Goal: Information Seeking & Learning: Learn about a topic

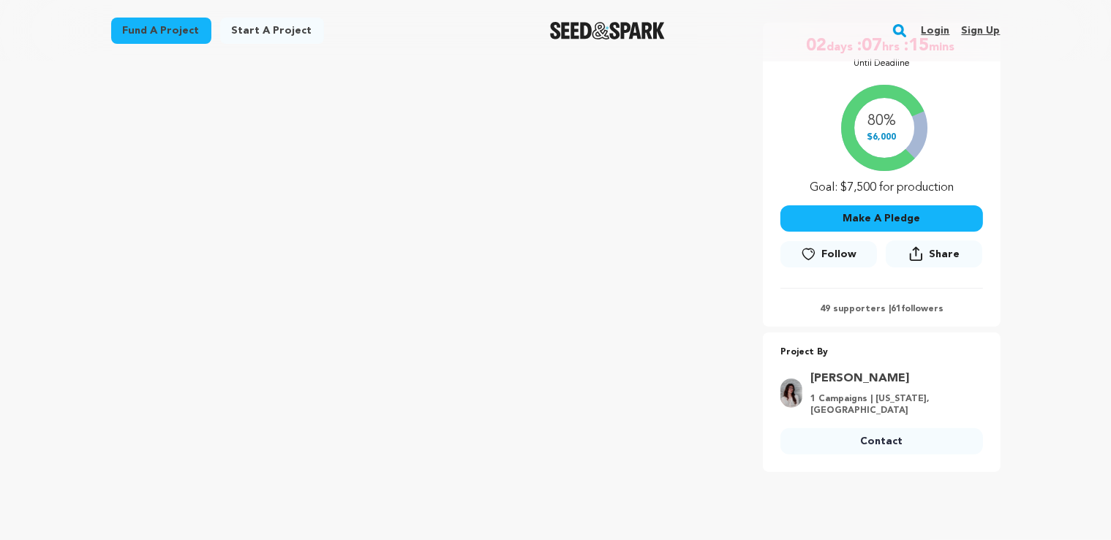
scroll to position [540, 0]
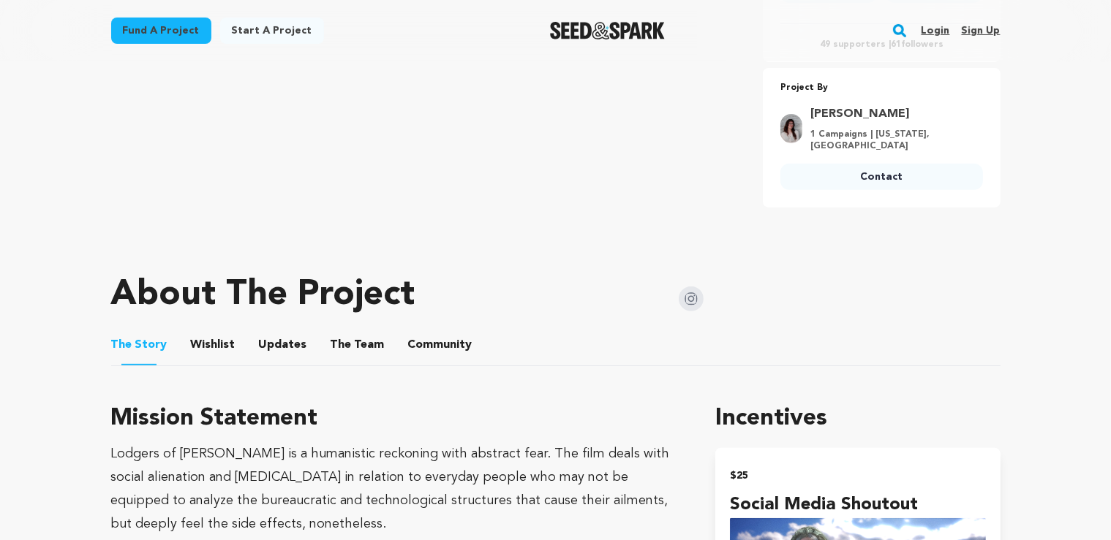
click at [352, 339] on button "The Team" at bounding box center [357, 348] width 35 height 35
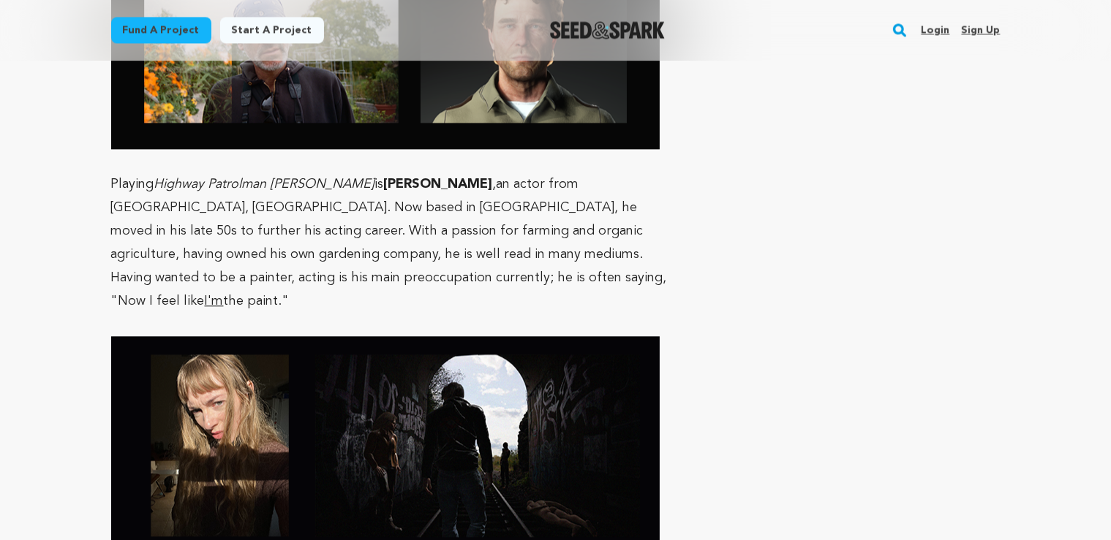
scroll to position [3552, 0]
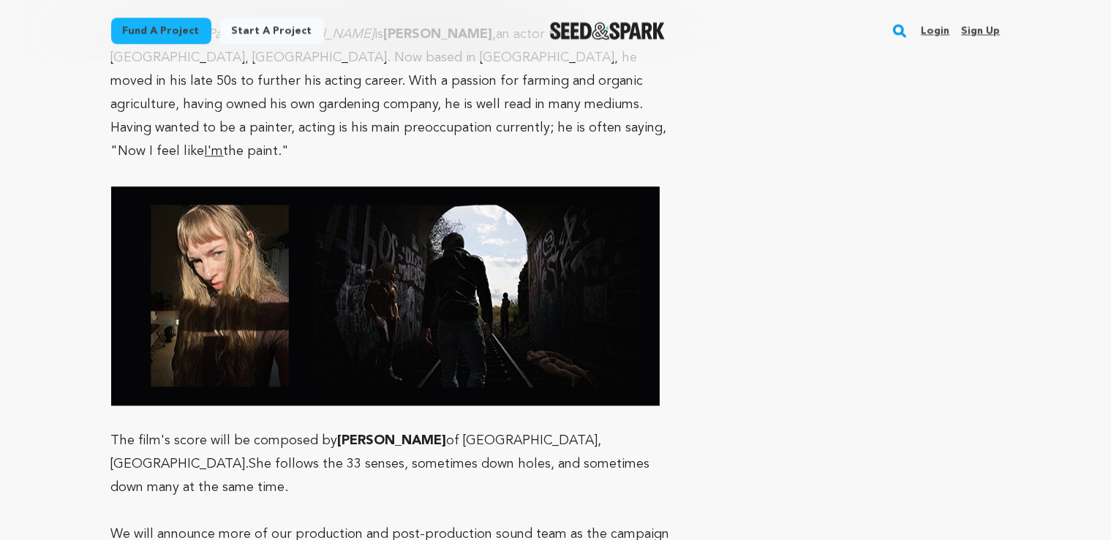
drag, startPoint x: 338, startPoint y: 309, endPoint x: 410, endPoint y: 315, distance: 72.0
click at [410, 429] on p "The film's score will be composed by Zes Schierer of Chicago, IL. She follows t…" at bounding box center [396, 464] width 570 height 70
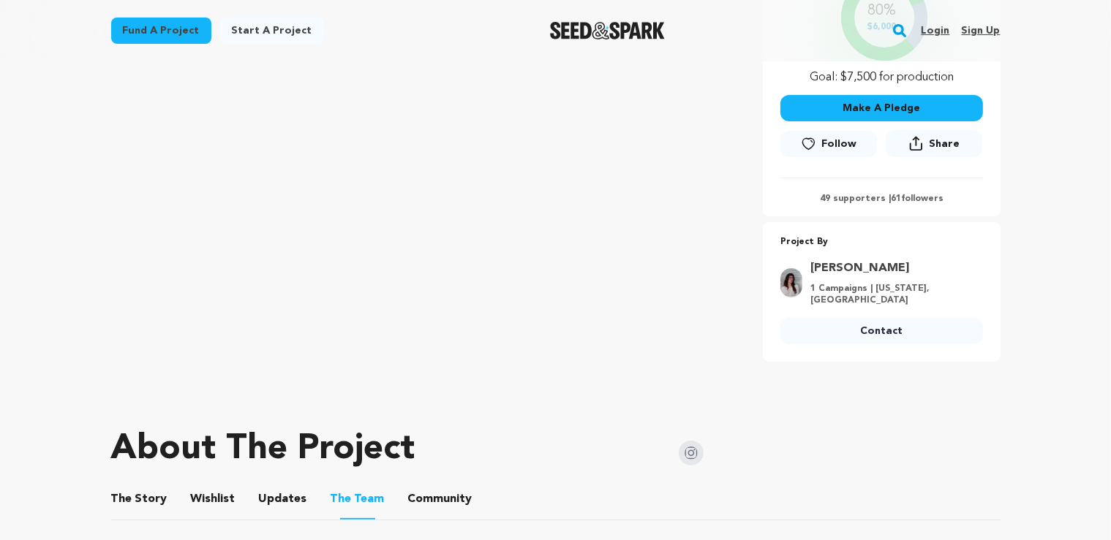
scroll to position [77, 0]
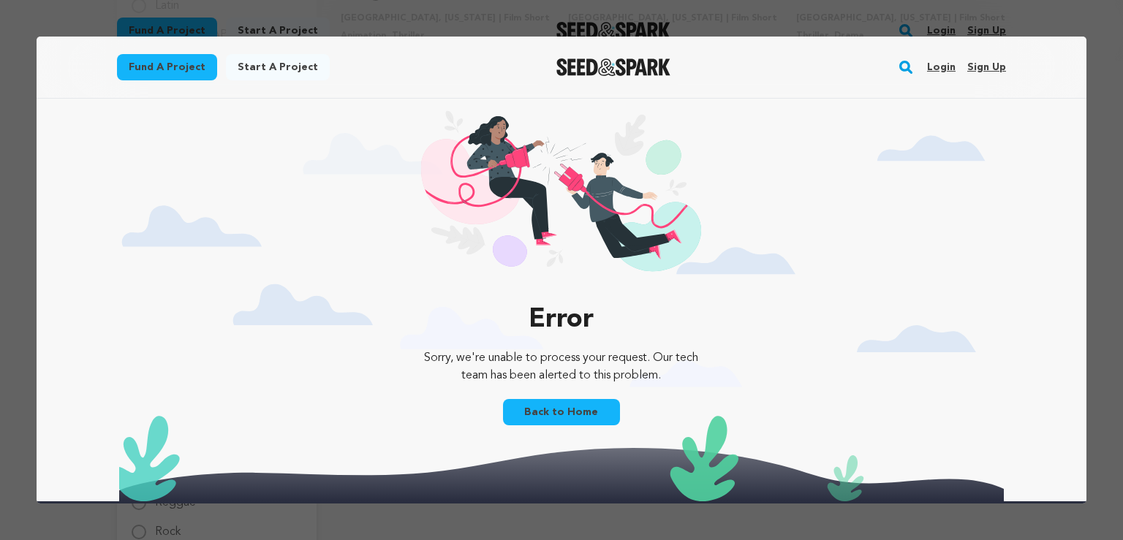
click at [1063, 18] on div at bounding box center [561, 270] width 1123 height 540
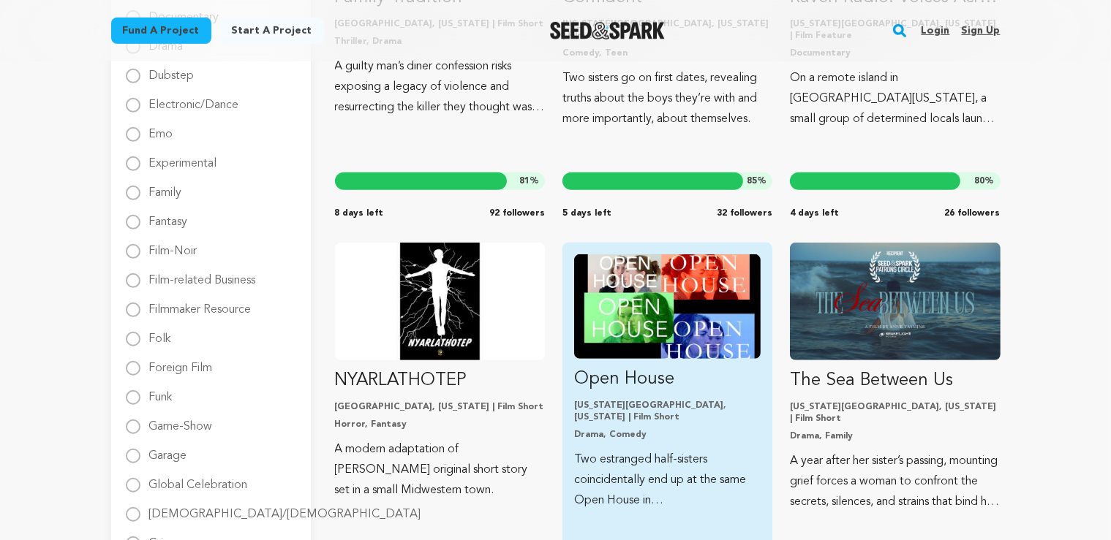
scroll to position [463, 0]
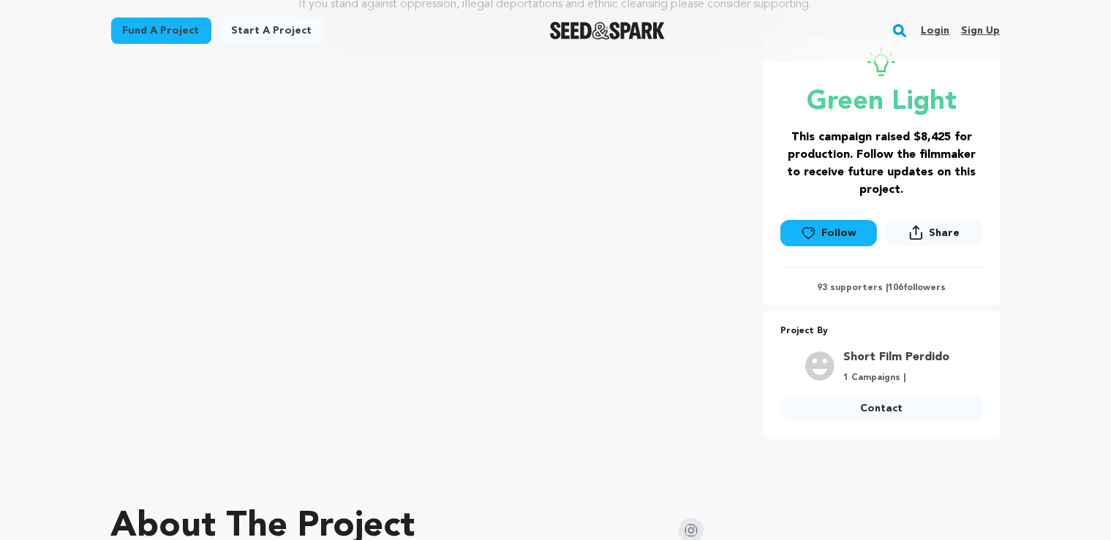
scroll to position [231, 0]
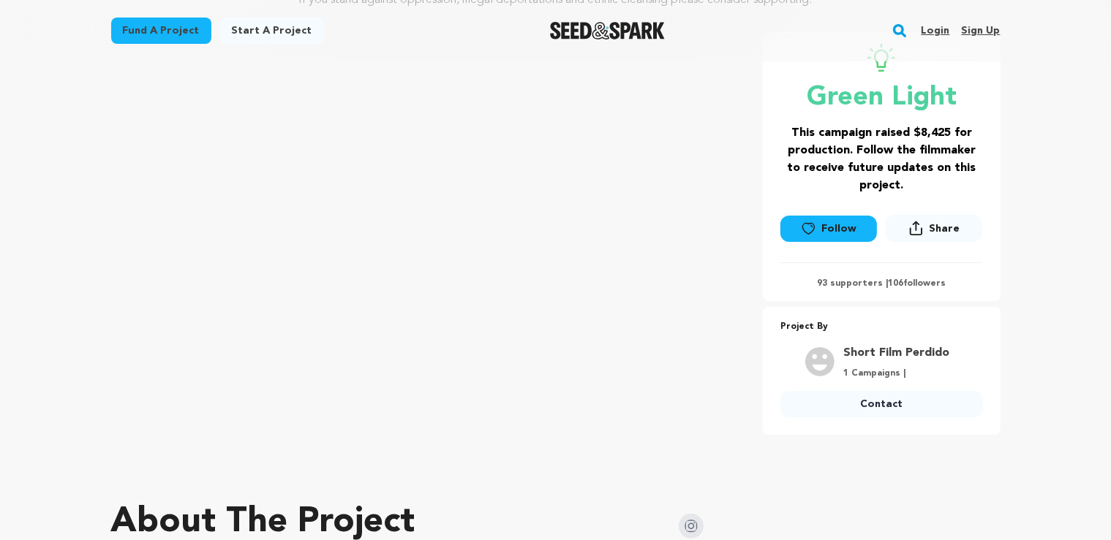
click at [701, 524] on img at bounding box center [691, 526] width 25 height 25
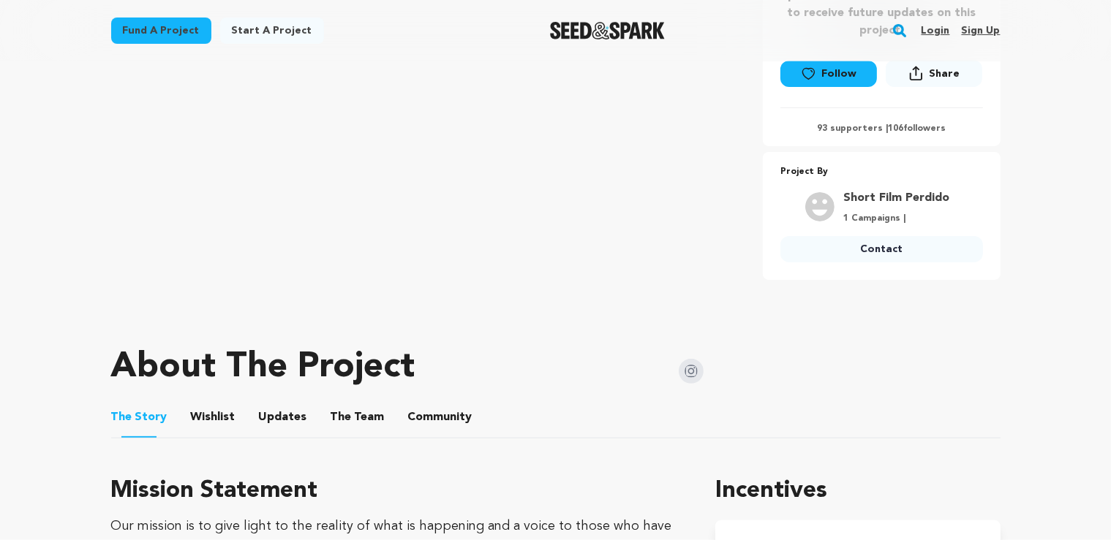
scroll to position [540, 0]
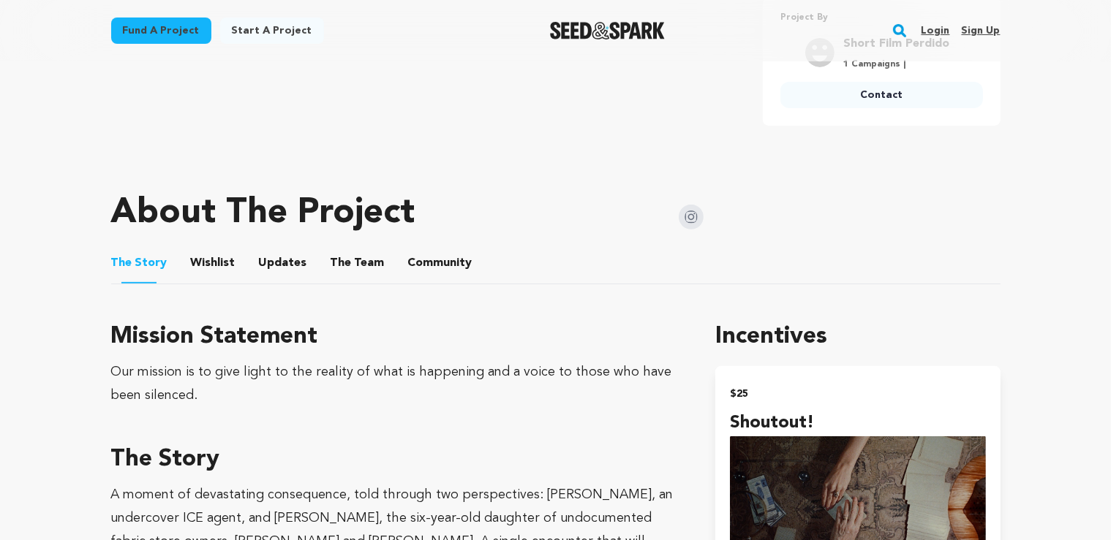
click at [344, 255] on button "The Team" at bounding box center [357, 266] width 35 height 35
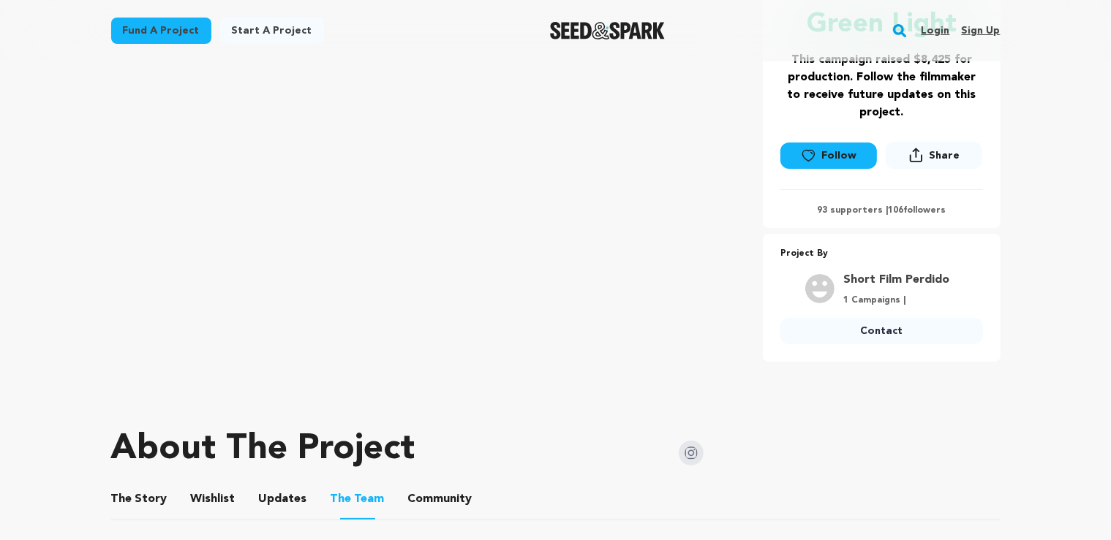
scroll to position [309, 0]
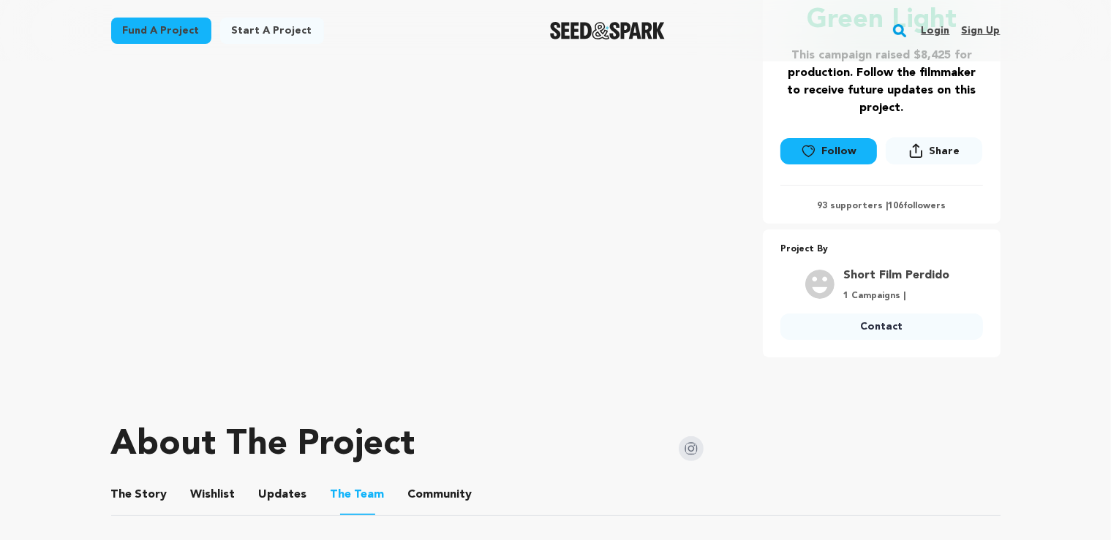
click at [146, 498] on button "The Story" at bounding box center [138, 497] width 35 height 35
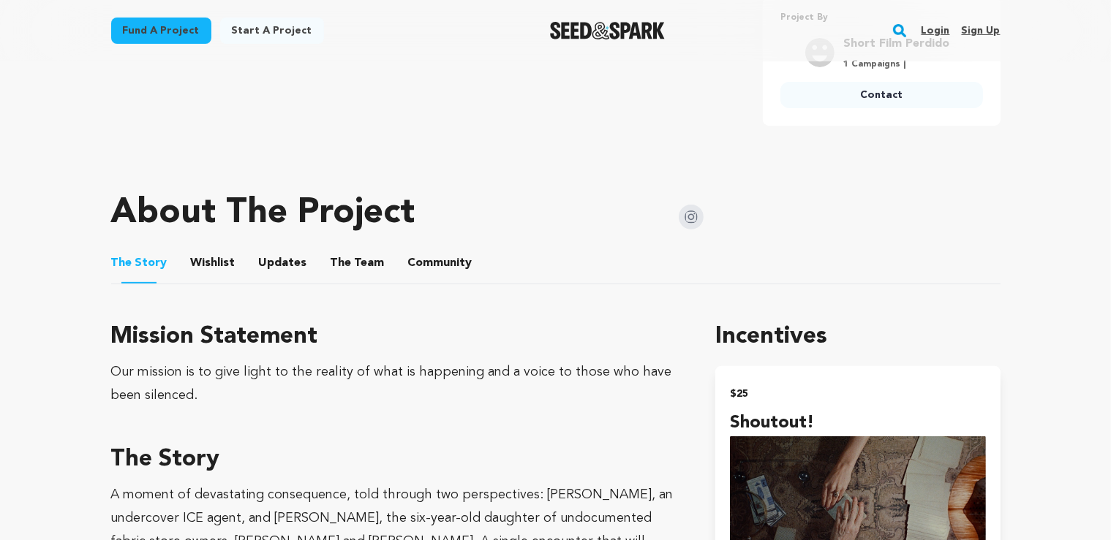
scroll to position [617, 0]
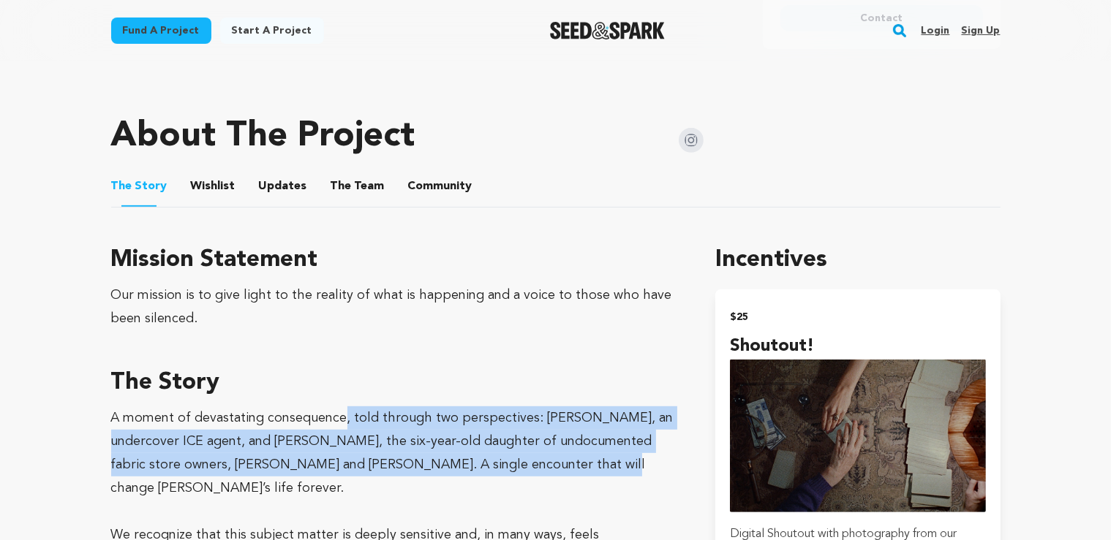
drag, startPoint x: 342, startPoint y: 421, endPoint x: 496, endPoint y: 475, distance: 162.8
click at [496, 475] on p "A moment of devastating consequence, told through two perspectives: Gil, an und…" at bounding box center [396, 454] width 570 height 94
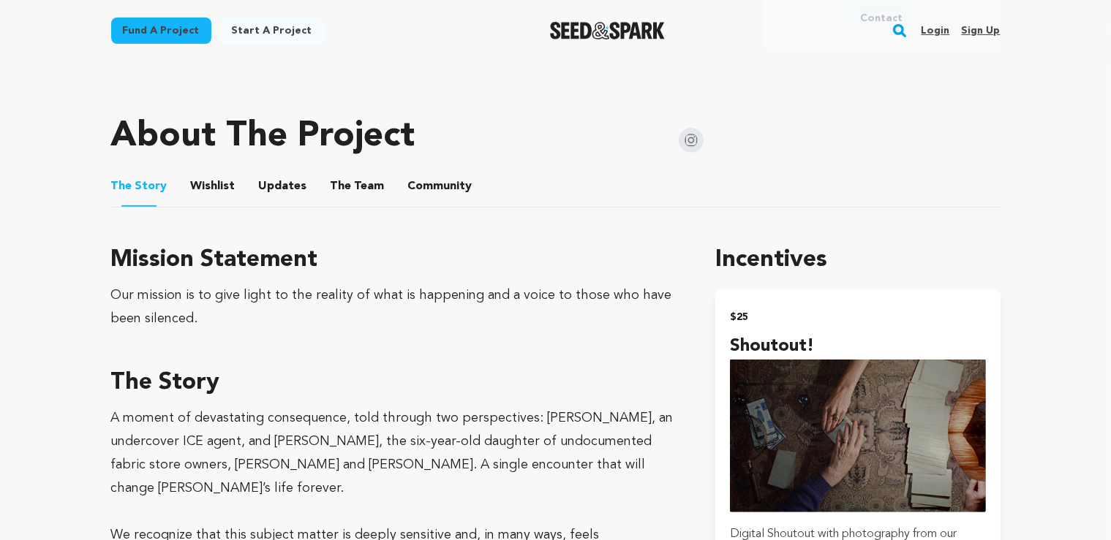
click at [219, 426] on p "A moment of devastating consequence, told through two perspectives: Gil, an und…" at bounding box center [396, 454] width 570 height 94
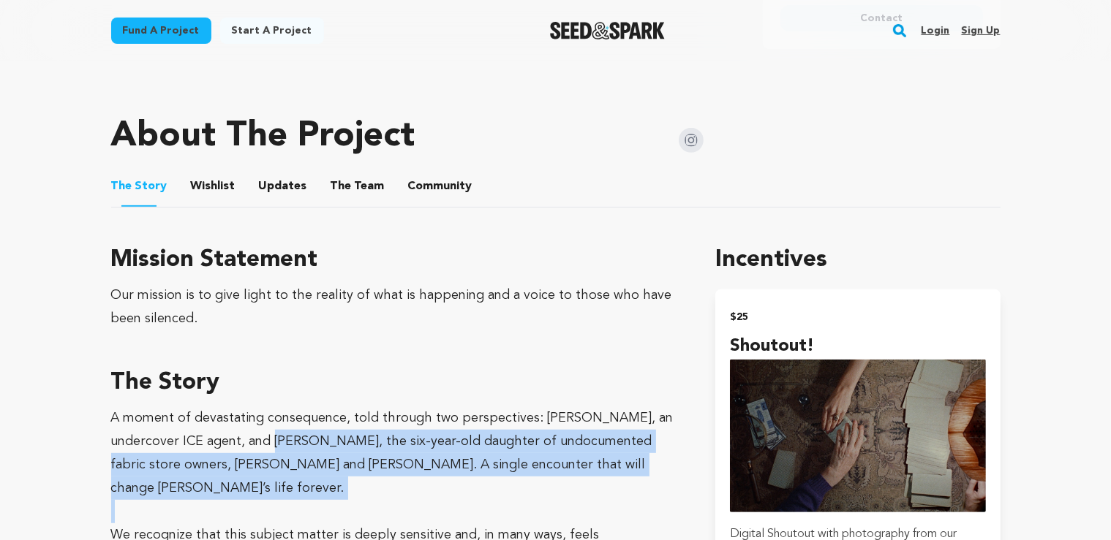
drag, startPoint x: 232, startPoint y: 445, endPoint x: 566, endPoint y: 484, distance: 336.5
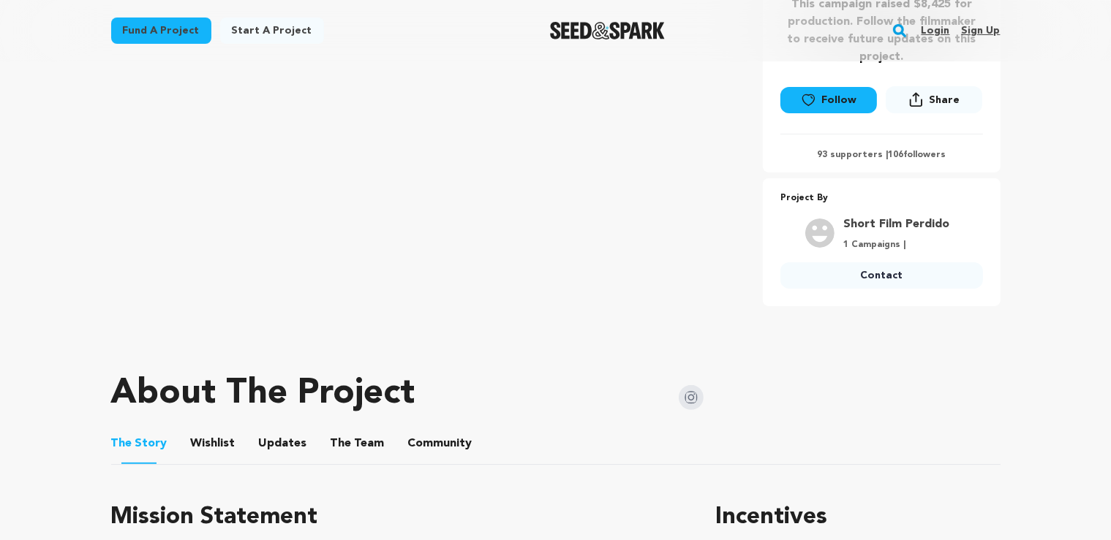
scroll to position [154, 0]
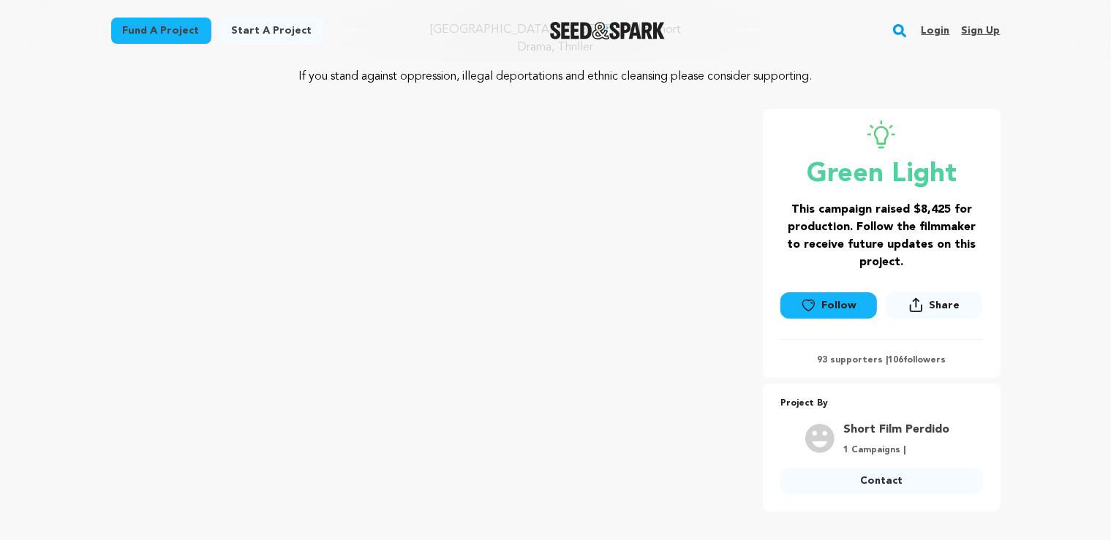
drag, startPoint x: 284, startPoint y: 73, endPoint x: 842, endPoint y: 88, distance: 558.2
click at [842, 88] on div "Perdido Los Angeles, California | Film Short Drama, Thriller If you stand again…" at bounding box center [555, 243] width 889 height 538
click at [845, 79] on p "If you stand against oppression, illegal deportations and ethnic cleansing plea…" at bounding box center [556, 77] width 712 height 18
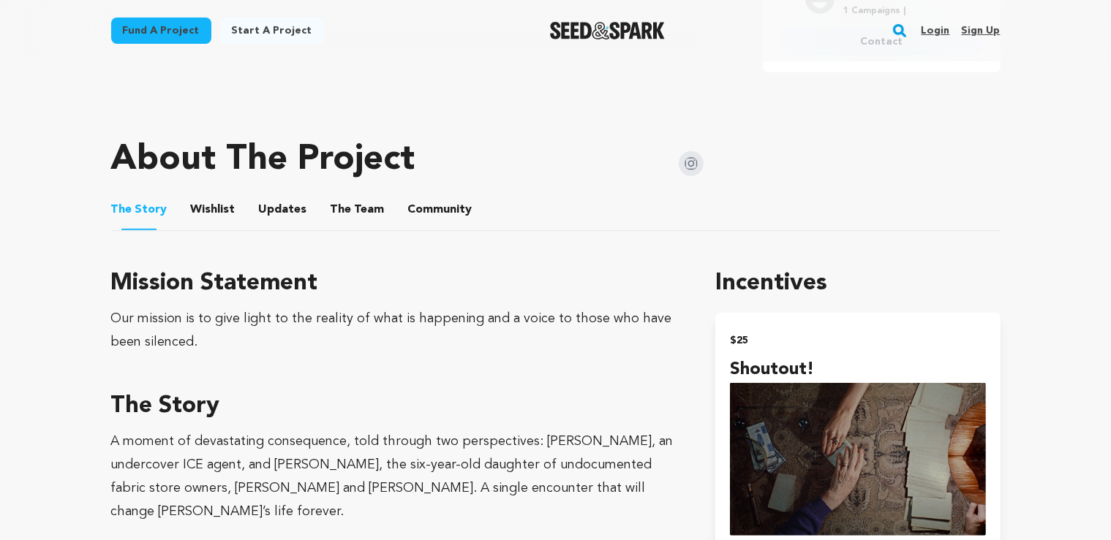
scroll to position [695, 0]
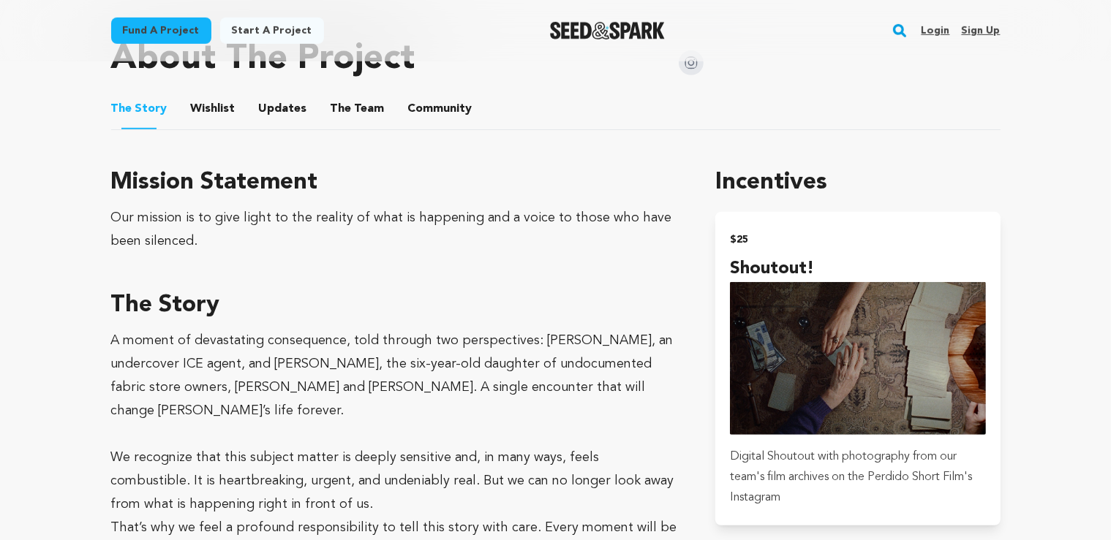
click at [355, 106] on button "The Team" at bounding box center [357, 111] width 35 height 35
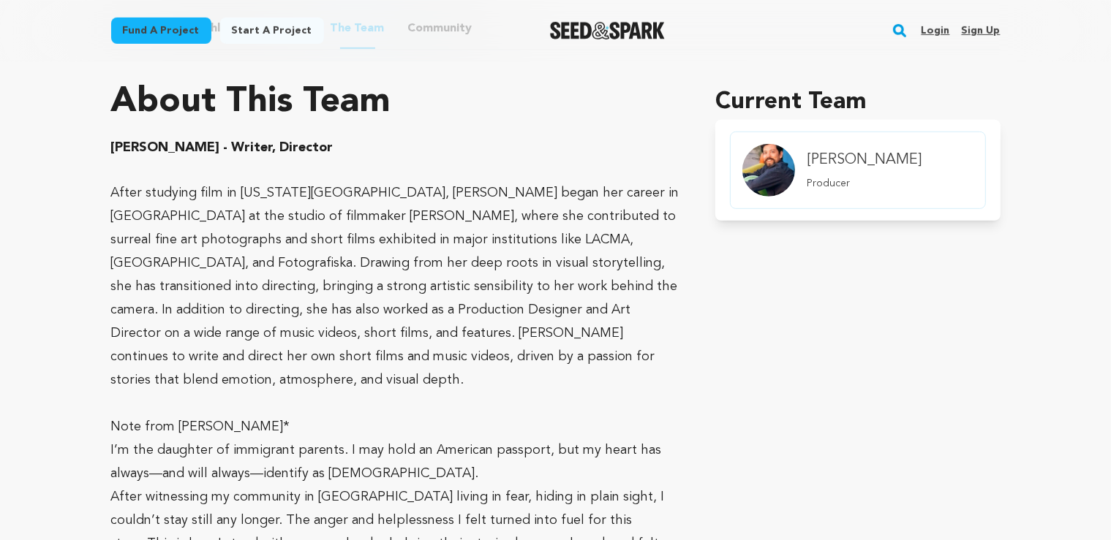
scroll to position [772, 0]
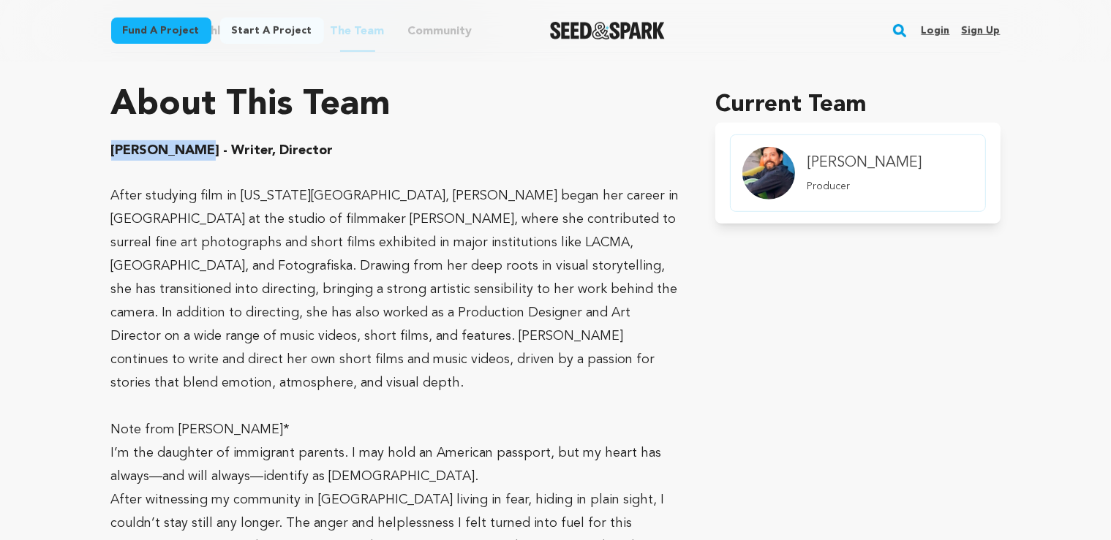
drag, startPoint x: 110, startPoint y: 148, endPoint x: 195, endPoint y: 149, distance: 84.8
click at [195, 149] on div "Fund a project Project details Perdido Los Angeles, California | Film Short Dra…" at bounding box center [556, 406] width 936 height 2235
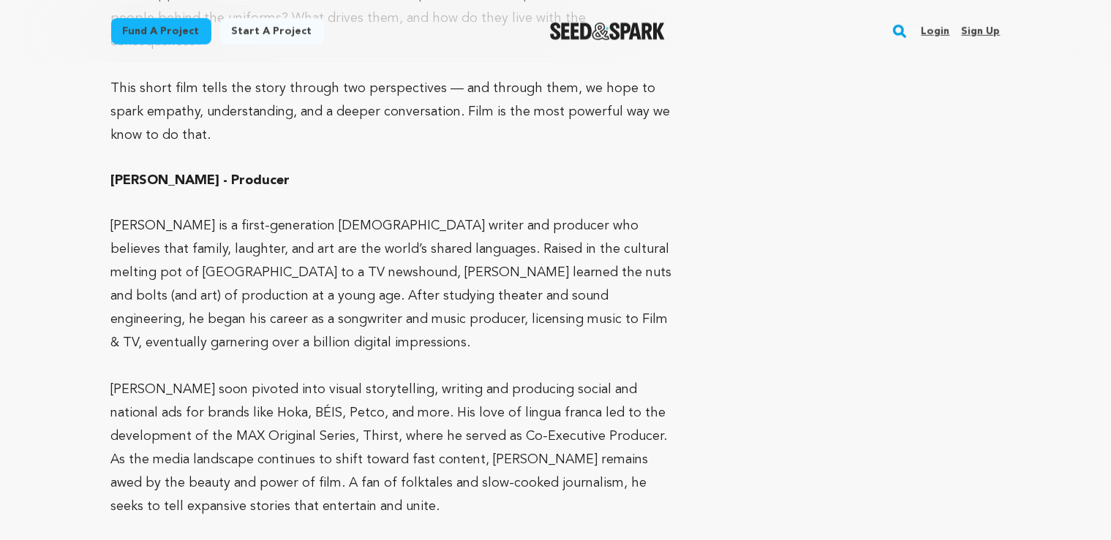
scroll to position [1621, 0]
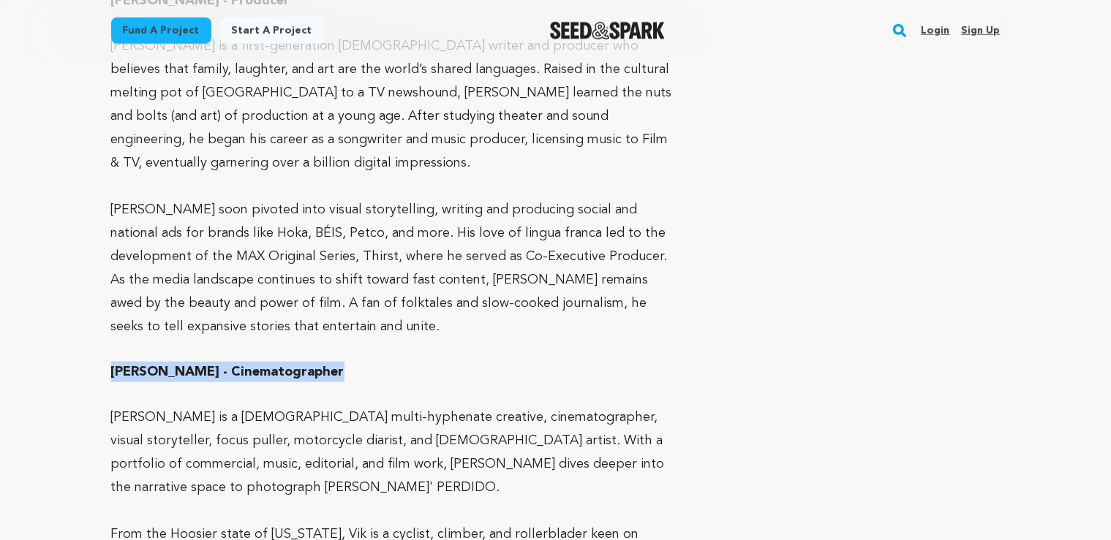
drag, startPoint x: 102, startPoint y: 326, endPoint x: 314, endPoint y: 331, distance: 212.1
click at [309, 406] on p "Vik Grössling is a Chilean American multi-hyphenate creative, cinematographer, …" at bounding box center [396, 453] width 570 height 94
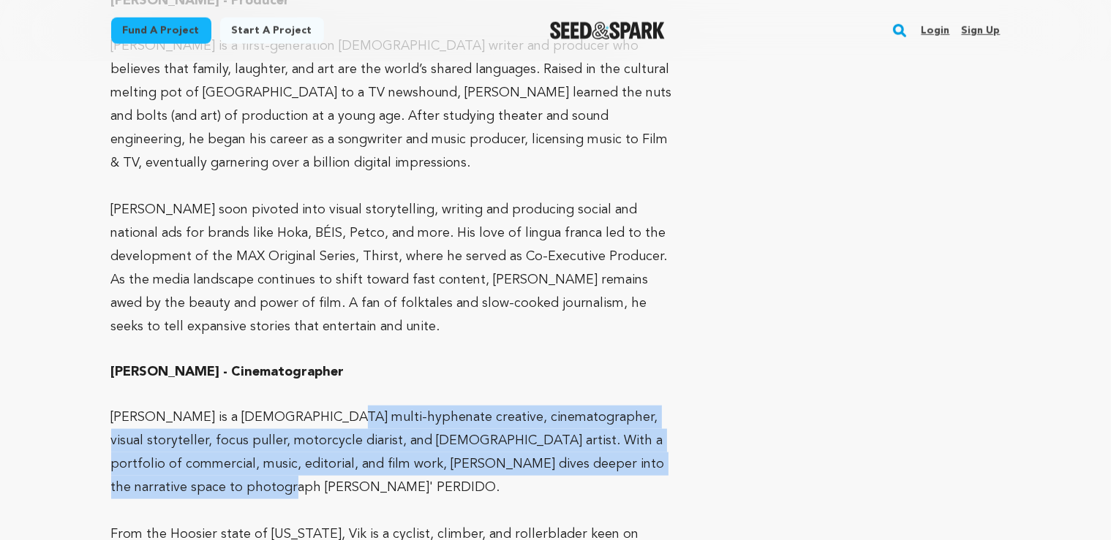
drag, startPoint x: 309, startPoint y: 369, endPoint x: 693, endPoint y: 421, distance: 387.3
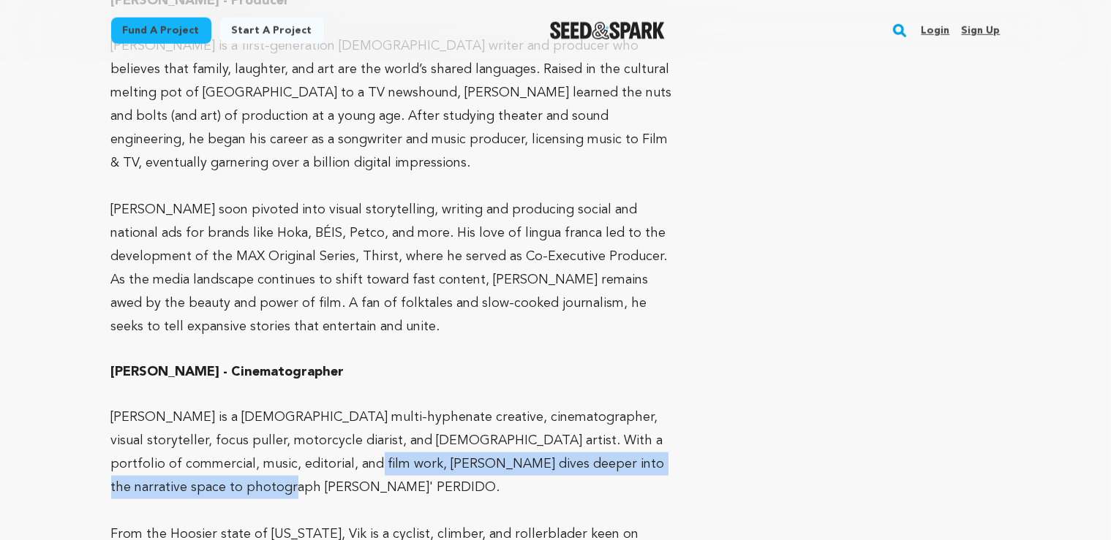
drag, startPoint x: 674, startPoint y: 417, endPoint x: 216, endPoint y: 416, distance: 458.5
click at [216, 416] on p "Vik Grössling is a Chilean American multi-hyphenate creative, cinematographer, …" at bounding box center [396, 453] width 570 height 94
click at [227, 415] on p "Vik Grössling is a Chilean American multi-hyphenate creative, cinematographer, …" at bounding box center [396, 453] width 570 height 94
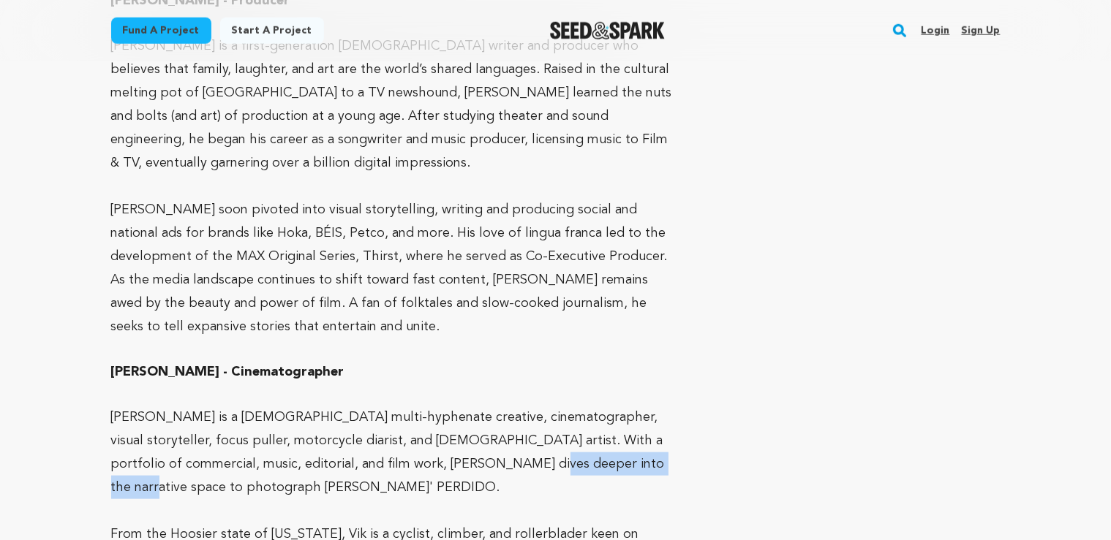
drag, startPoint x: 396, startPoint y: 423, endPoint x: 523, endPoint y: 420, distance: 126.6
click at [523, 420] on p "Vik Grössling is a Chilean American multi-hyphenate creative, cinematographer, …" at bounding box center [396, 453] width 570 height 94
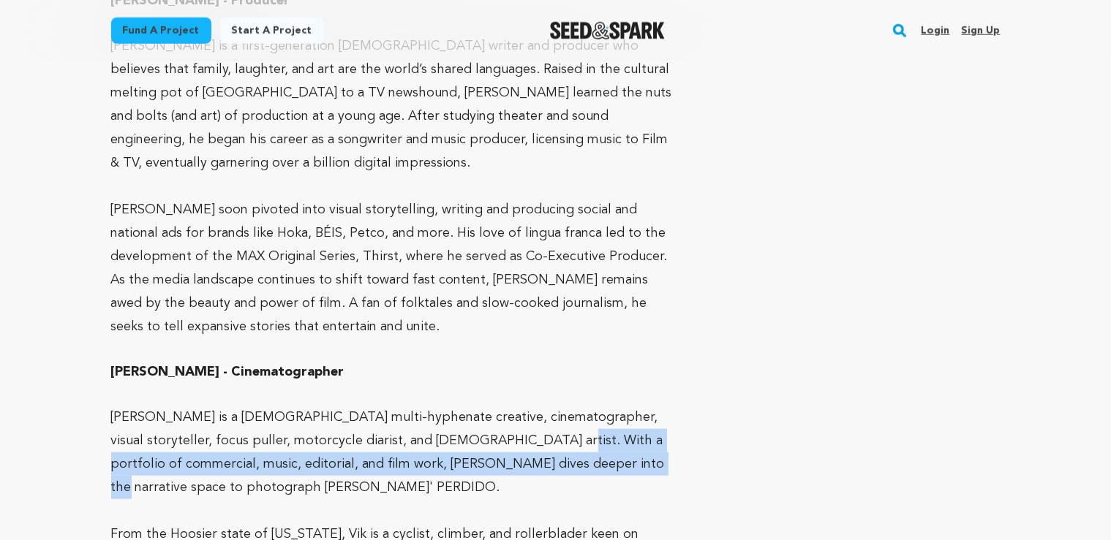
drag, startPoint x: 450, startPoint y: 403, endPoint x: 487, endPoint y: 418, distance: 40.1
click at [487, 418] on p "Vik Grössling is a Chilean American multi-hyphenate creative, cinematographer, …" at bounding box center [396, 453] width 570 height 94
click at [252, 420] on p "Vik Grössling is a Chilean American multi-hyphenate creative, cinematographer, …" at bounding box center [396, 453] width 570 height 94
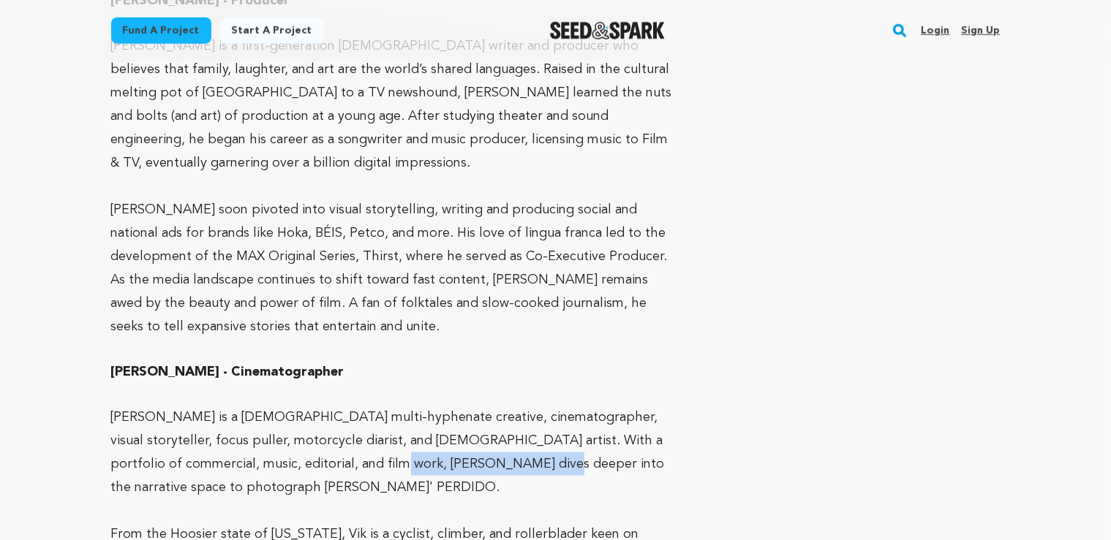
drag, startPoint x: 241, startPoint y: 415, endPoint x: 396, endPoint y: 425, distance: 155.4
click at [395, 425] on p "Vik Grössling is a Chilean American multi-hyphenate creative, cinematographer, …" at bounding box center [396, 453] width 570 height 94
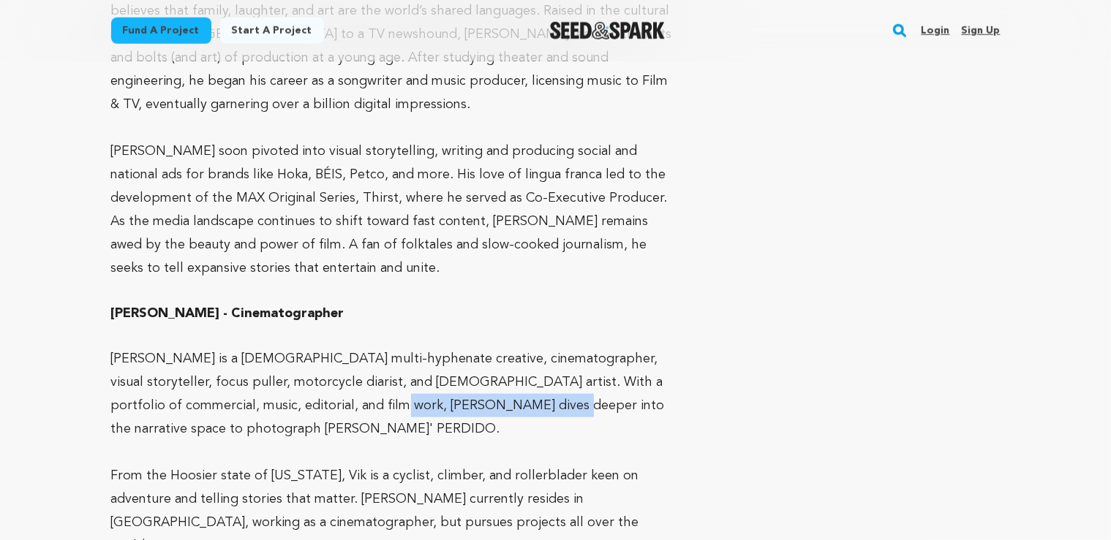
scroll to position [1776, 0]
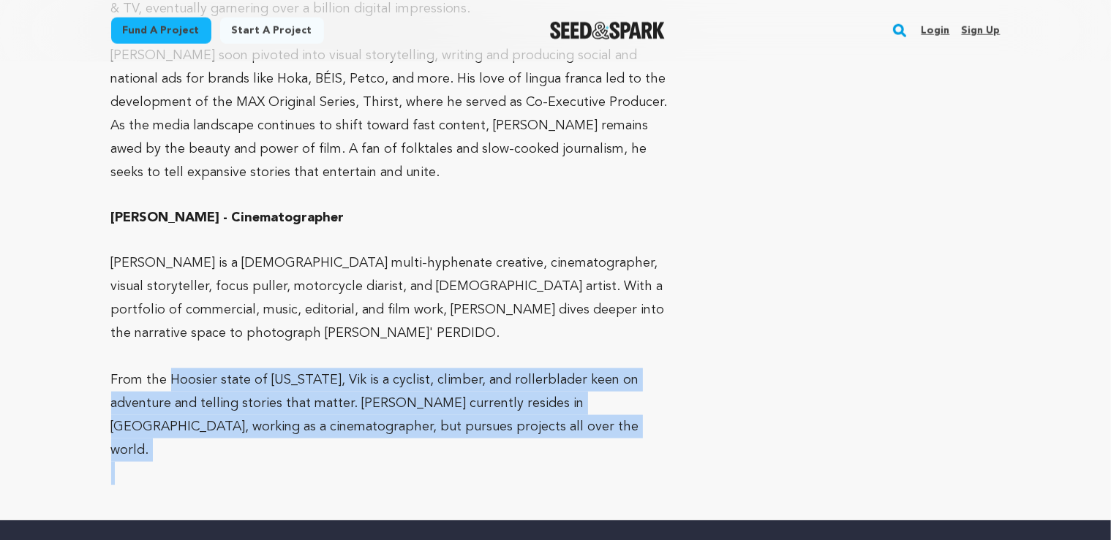
drag, startPoint x: 172, startPoint y: 304, endPoint x: 486, endPoint y: 368, distance: 320.1
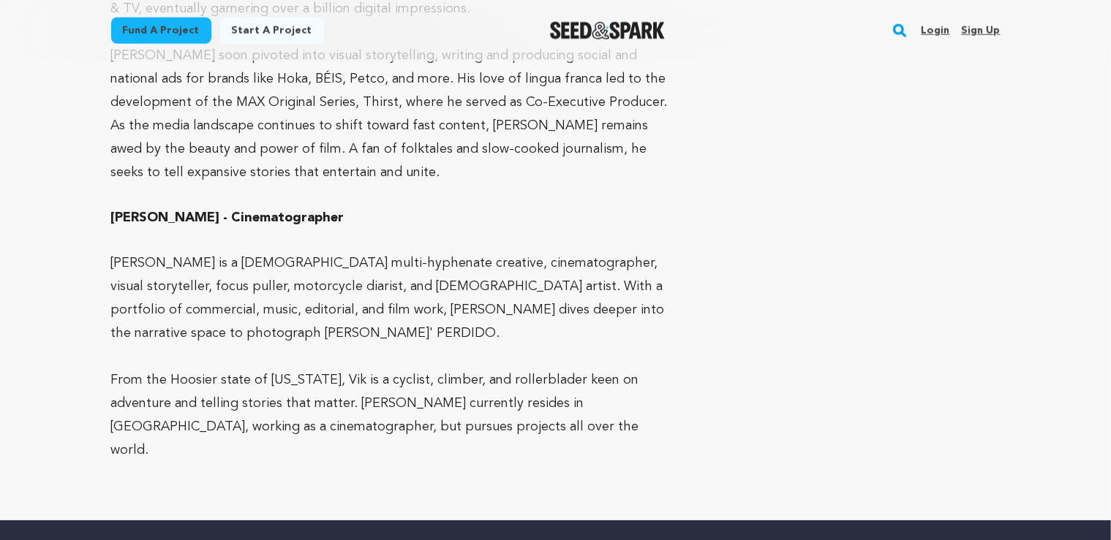
click at [486, 462] on p at bounding box center [396, 473] width 570 height 23
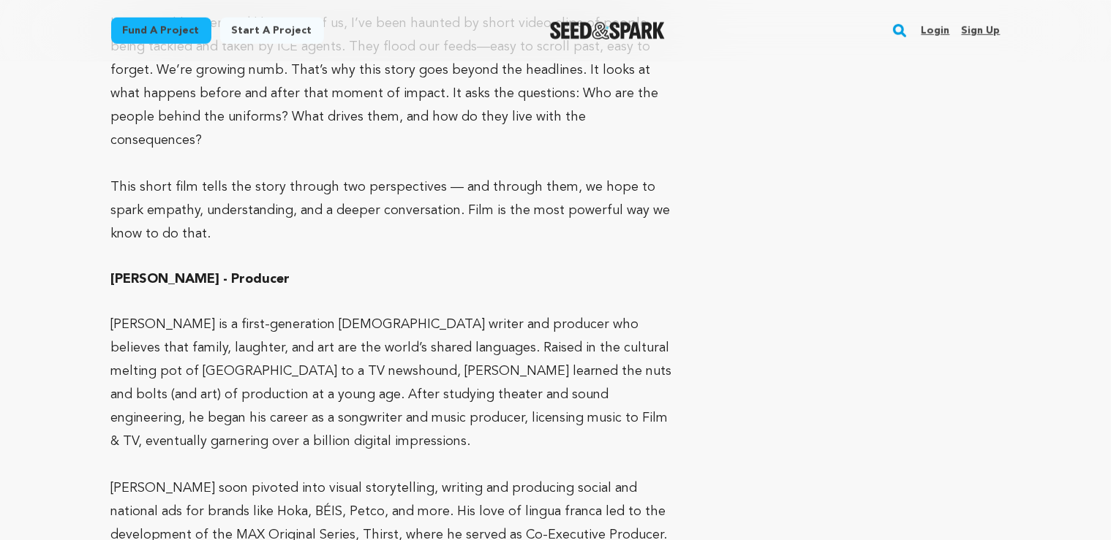
scroll to position [1390, 0]
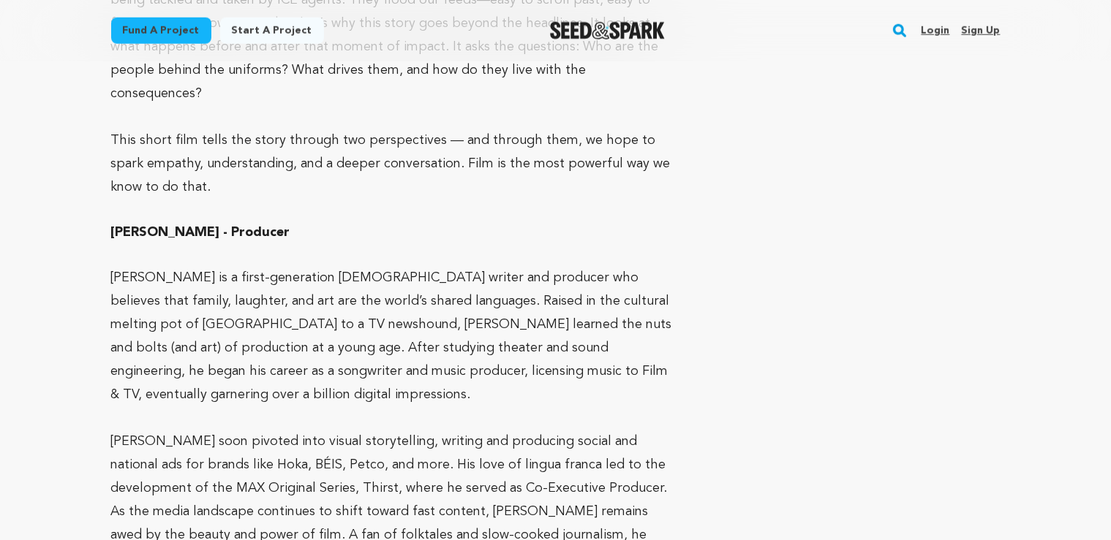
click at [132, 199] on p at bounding box center [396, 210] width 570 height 23
click at [140, 226] on strong "Ken Franklin - Producer" at bounding box center [200, 232] width 179 height 13
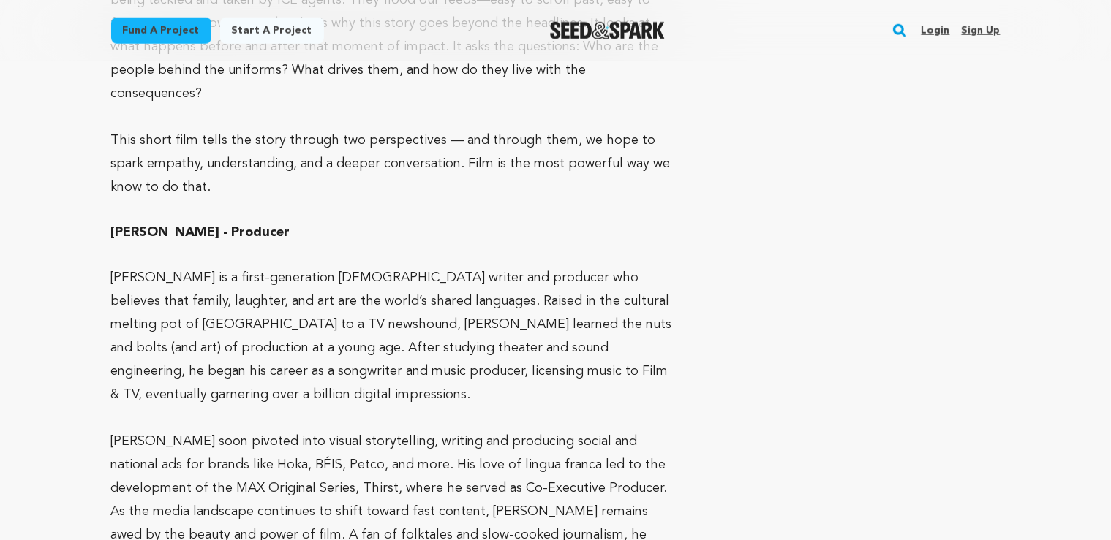
click at [217, 266] on p "Ken Franklin is a first-generation Japanese American writer and producer who be…" at bounding box center [396, 336] width 570 height 140
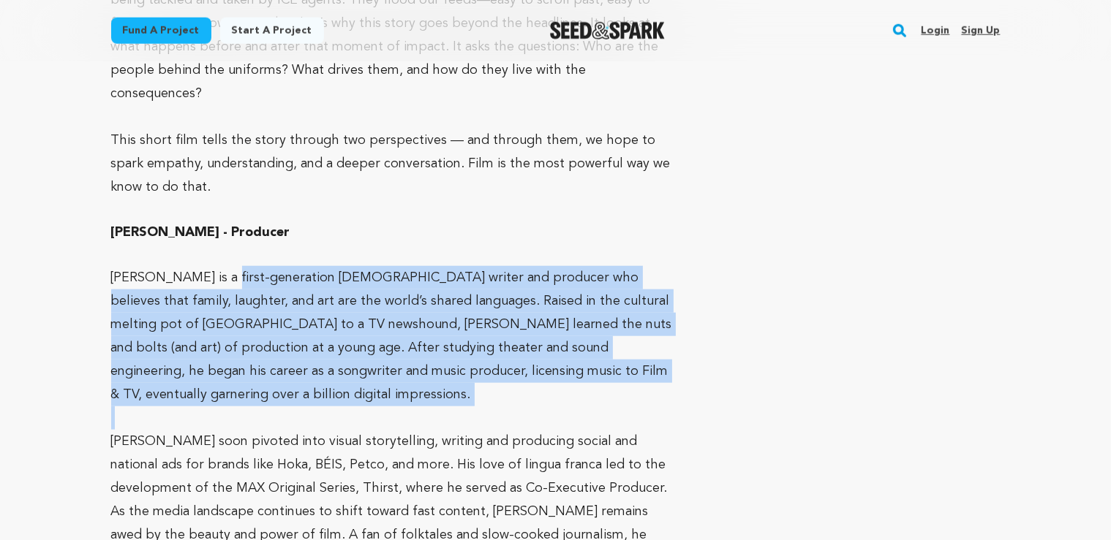
drag, startPoint x: 214, startPoint y: 230, endPoint x: 292, endPoint y: 379, distance: 167.5
click at [292, 379] on div "Marië Ramos - Writer, Director After studying film in New York City, Marië bega…" at bounding box center [396, 197] width 570 height 1349
click at [336, 298] on p "Ken Franklin is a first-generation Japanese American writer and producer who be…" at bounding box center [396, 336] width 570 height 140
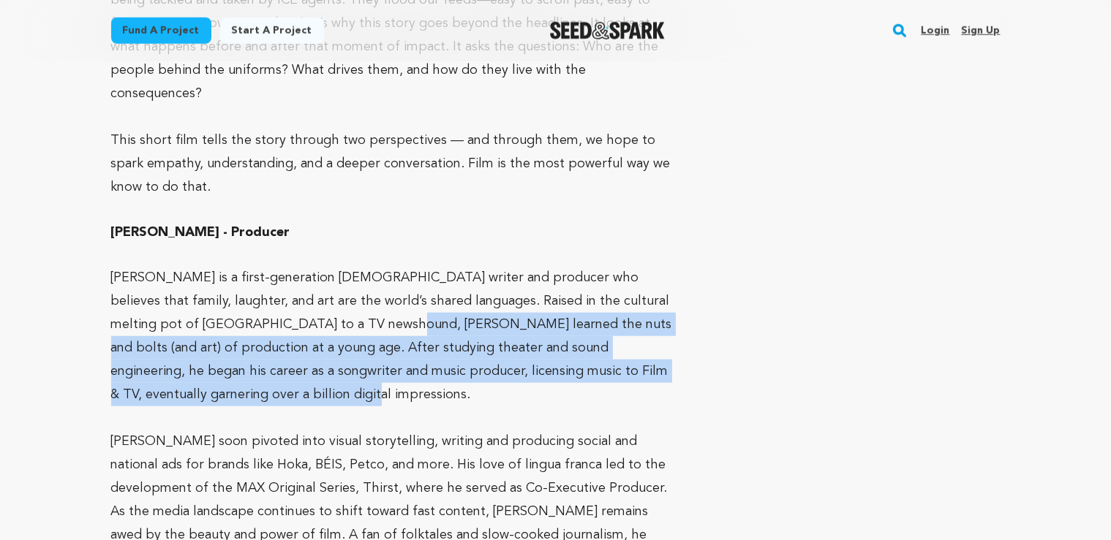
drag, startPoint x: 314, startPoint y: 276, endPoint x: 265, endPoint y: 354, distance: 92.3
click at [265, 354] on p "Ken Franklin is a first-generation Japanese American writer and producer who be…" at bounding box center [396, 336] width 570 height 140
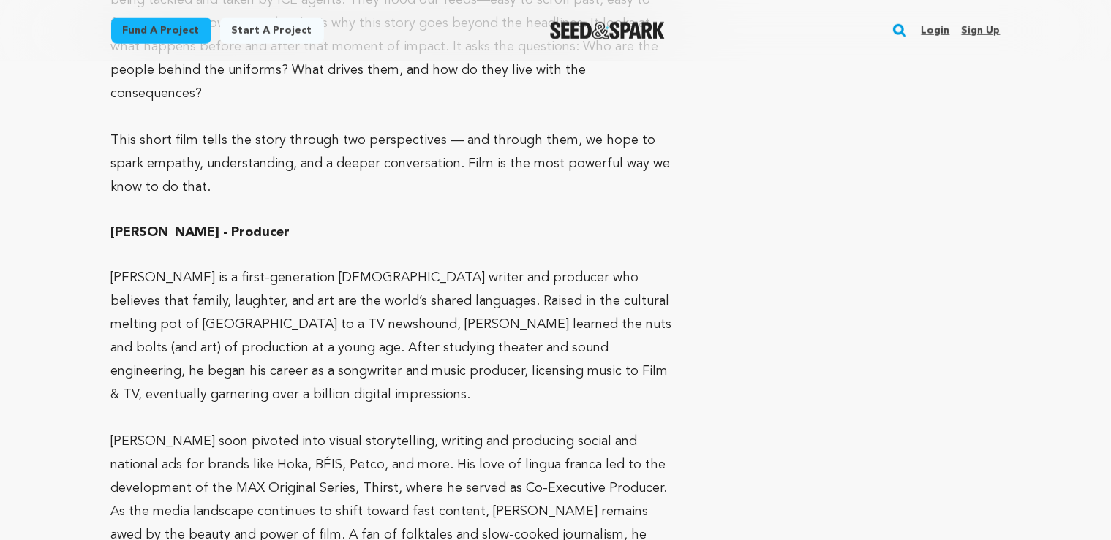
click at [265, 355] on p "Ken Franklin is a first-generation Japanese American writer and producer who be…" at bounding box center [396, 336] width 570 height 140
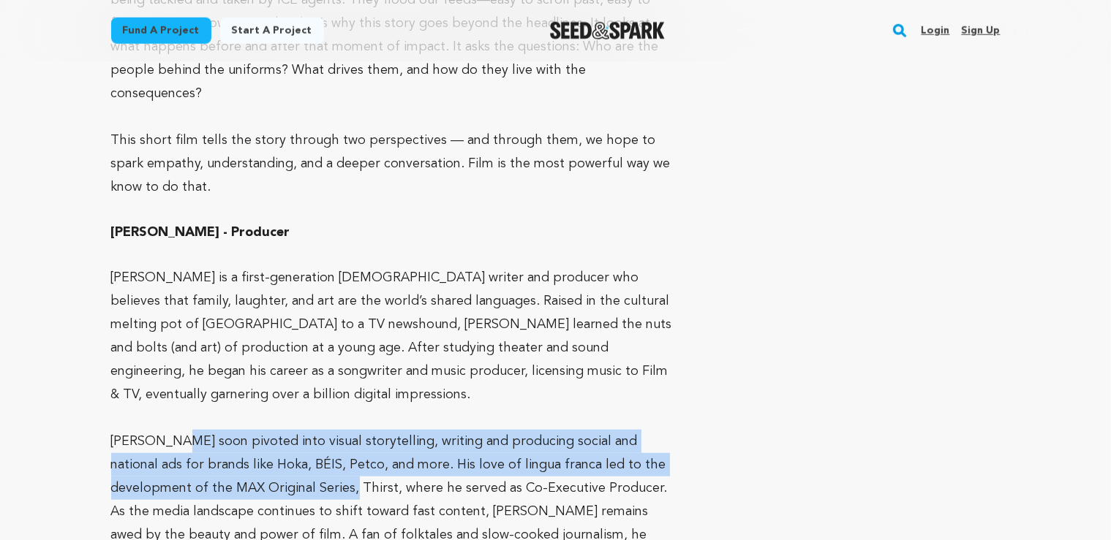
drag, startPoint x: 186, startPoint y: 393, endPoint x: 286, endPoint y: 442, distance: 110.9
click at [286, 442] on p "Ken soon pivoted into visual storytelling, writing and producing social and nat…" at bounding box center [396, 500] width 570 height 140
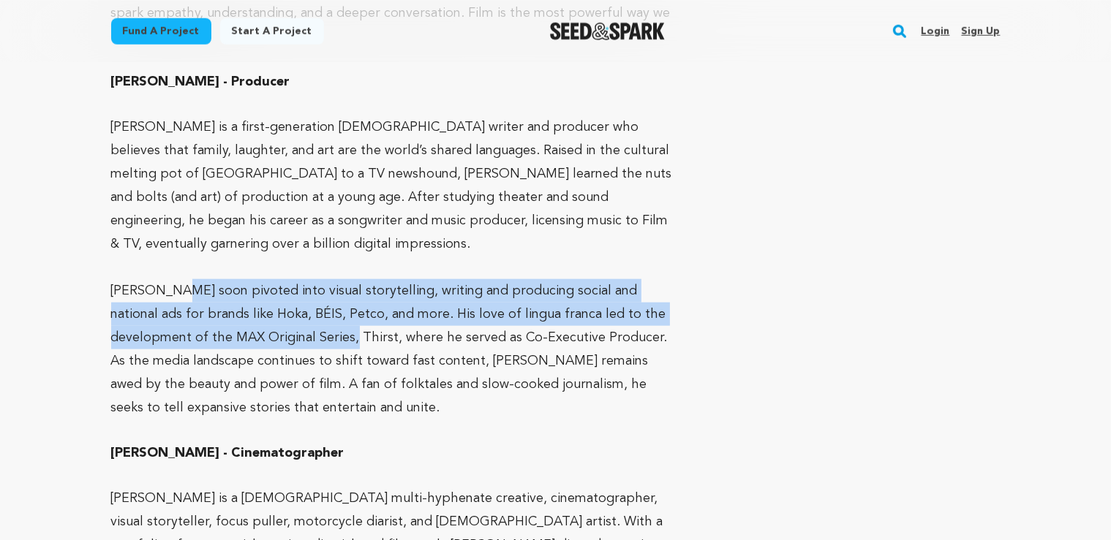
scroll to position [1545, 0]
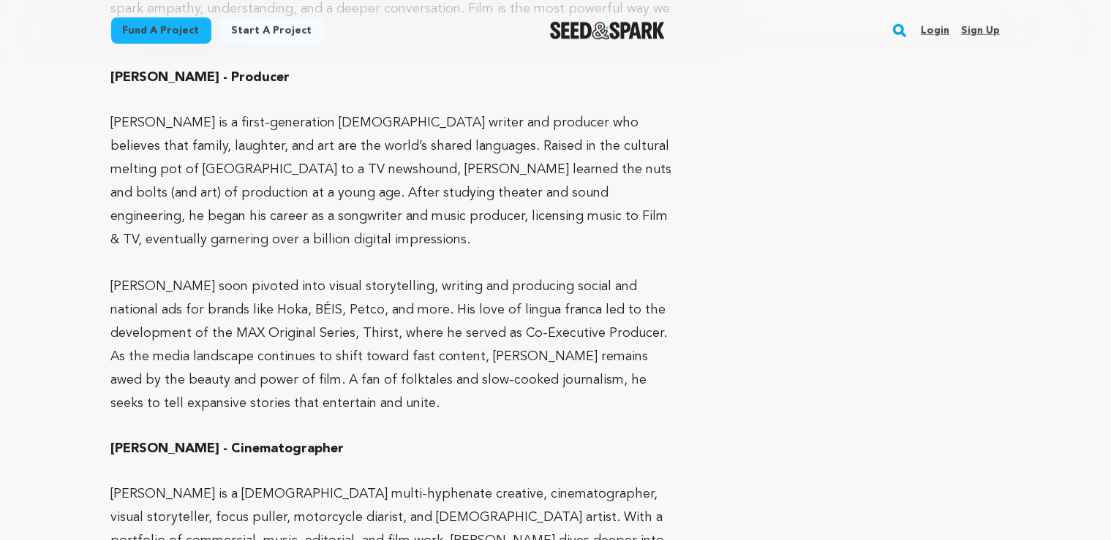
click at [350, 365] on p "Ken soon pivoted into visual storytelling, writing and producing social and nat…" at bounding box center [396, 345] width 570 height 140
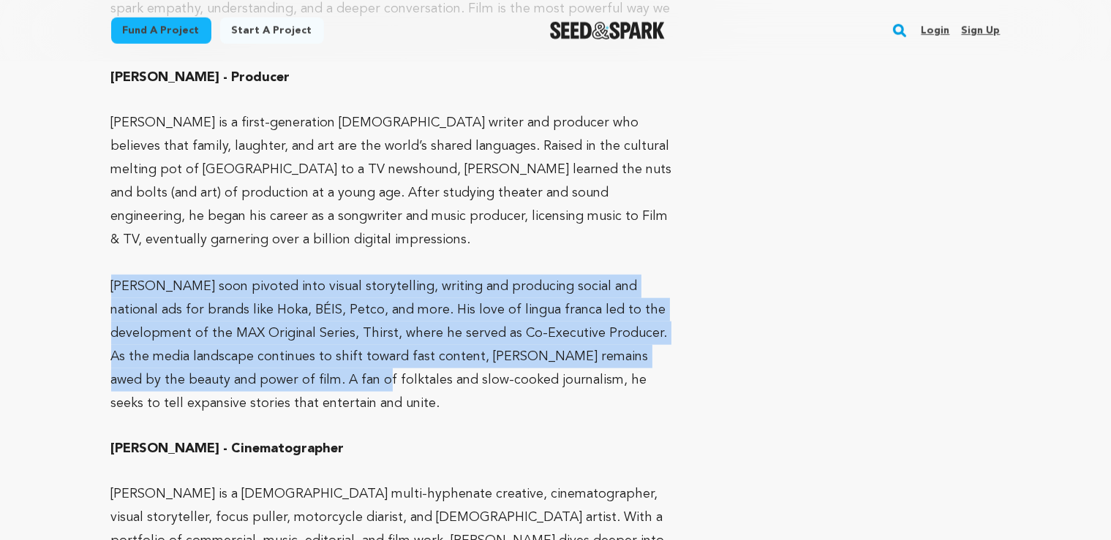
drag, startPoint x: 227, startPoint y: 344, endPoint x: 113, endPoint y: 239, distance: 154.7
click at [113, 275] on p "Ken soon pivoted into visual storytelling, writing and producing social and nat…" at bounding box center [396, 345] width 570 height 140
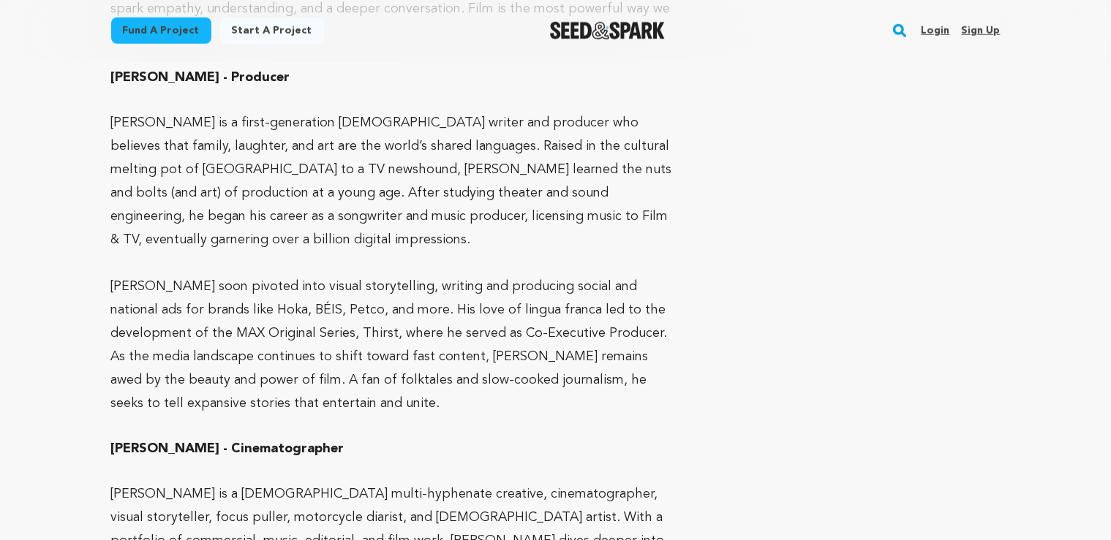
drag, startPoint x: 130, startPoint y: 249, endPoint x: 192, endPoint y: 244, distance: 62.4
click at [131, 275] on p "Ken soon pivoted into visual storytelling, writing and producing social and nat…" at bounding box center [396, 345] width 570 height 140
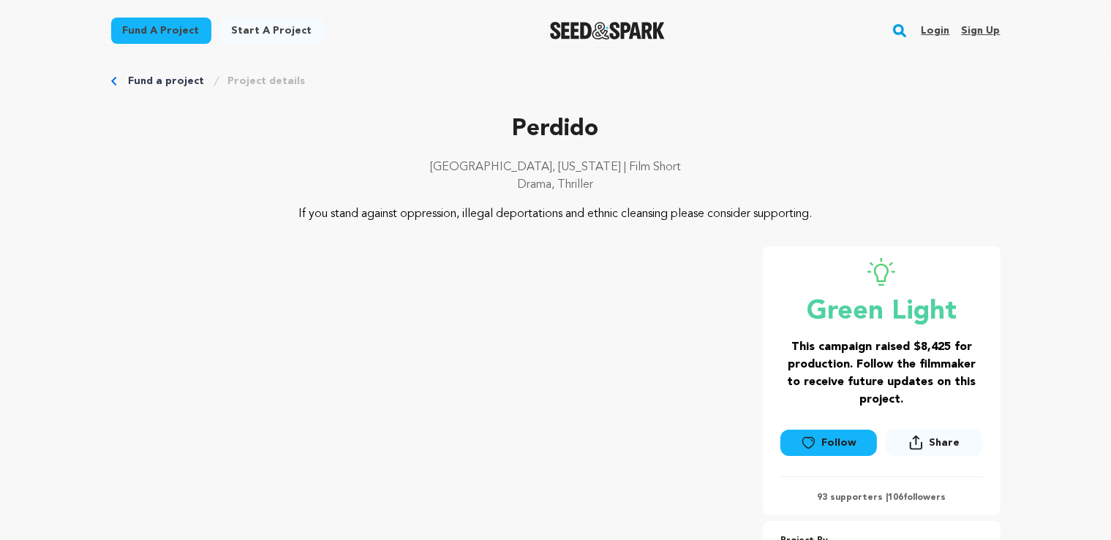
scroll to position [0, 0]
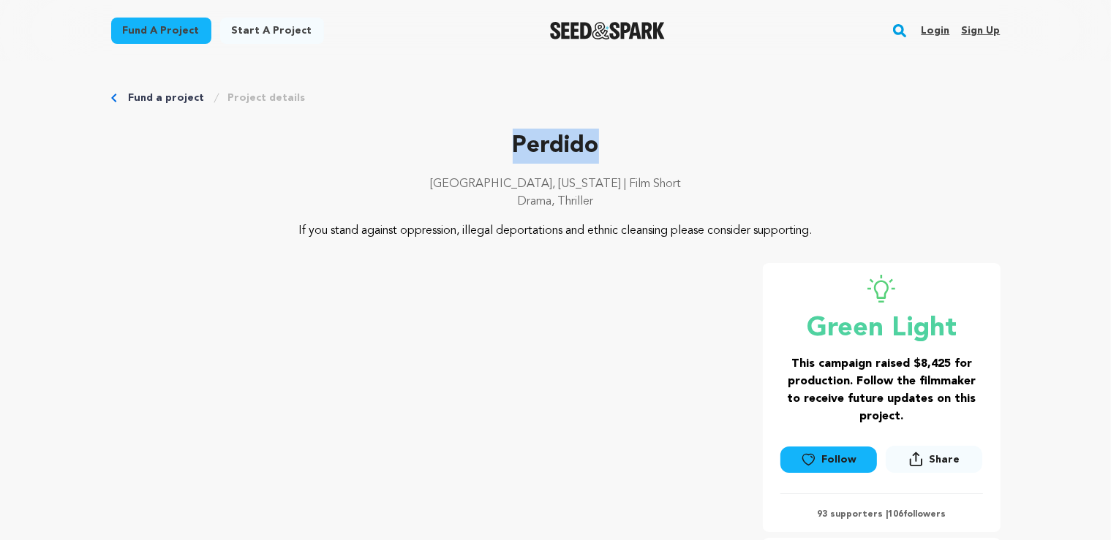
drag, startPoint x: 499, startPoint y: 148, endPoint x: 634, endPoint y: 154, distance: 135.4
click at [634, 154] on p "Perdido" at bounding box center [555, 146] width 889 height 35
copy p "Perdido"
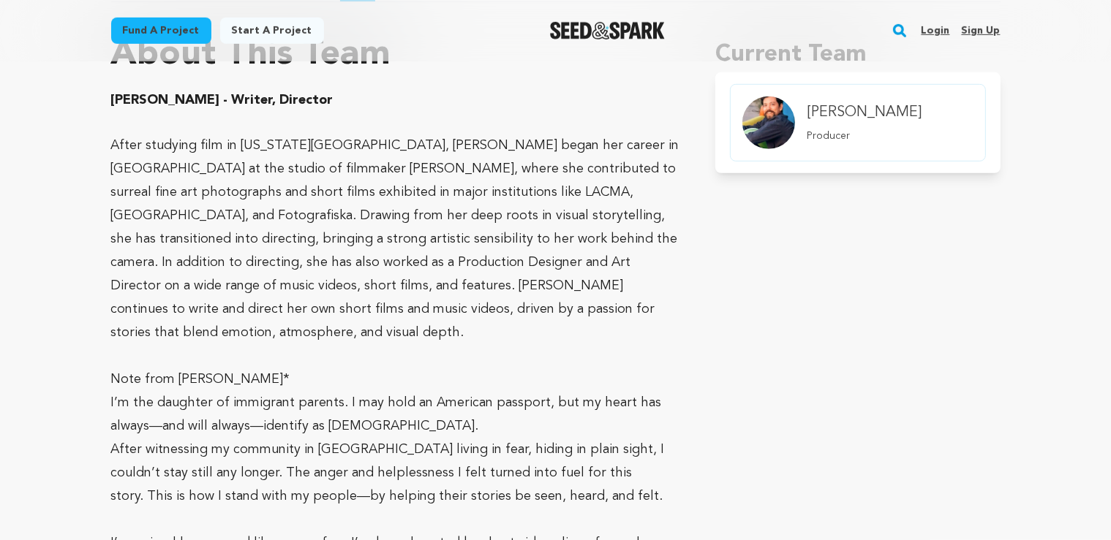
scroll to position [849, 0]
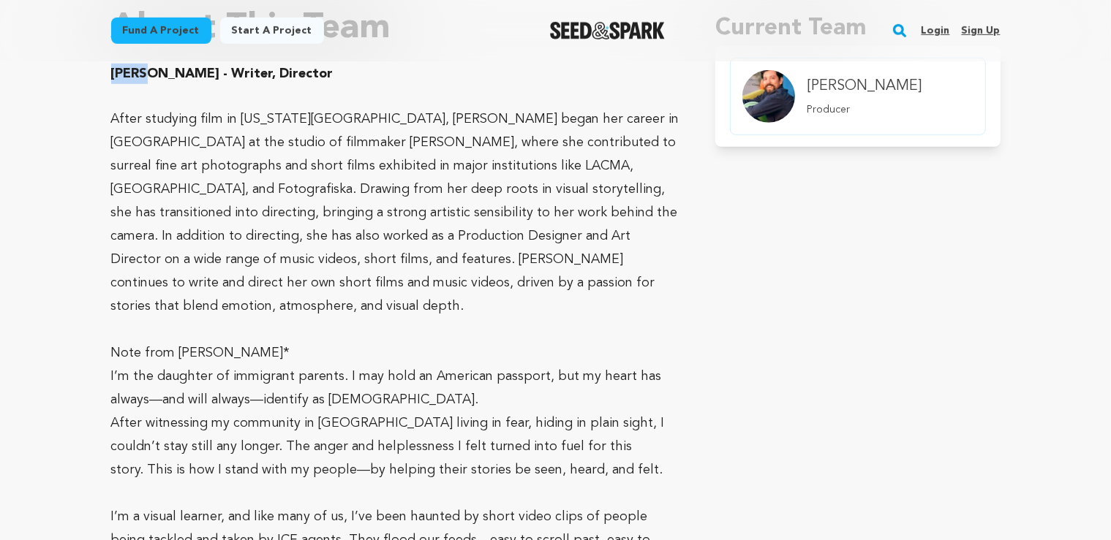
drag, startPoint x: 114, startPoint y: 74, endPoint x: 145, endPoint y: 76, distance: 30.8
click at [145, 76] on strong "Marië Ramos - Writer, Director" at bounding box center [222, 73] width 222 height 13
copy strong "Marië"
click at [233, 118] on p "After studying film in New York City, Marië began her career in Los Angeles at …" at bounding box center [396, 213] width 570 height 211
drag, startPoint x: 325, startPoint y: 116, endPoint x: 358, endPoint y: 117, distance: 33.7
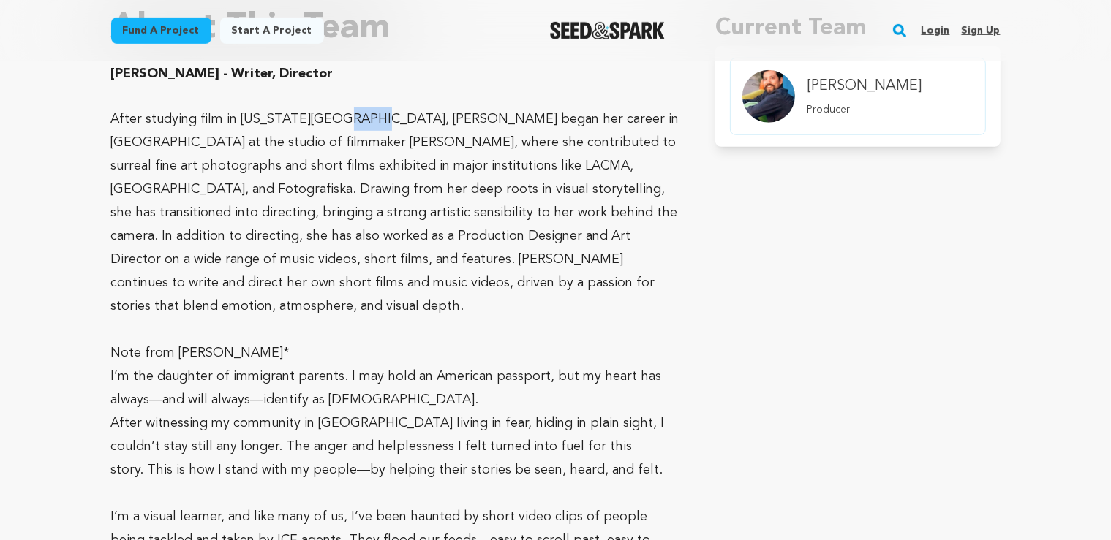
click at [358, 117] on p "After studying film in New York City, Marië began her career in Los Angeles at …" at bounding box center [396, 213] width 570 height 211
copy p "Marië"
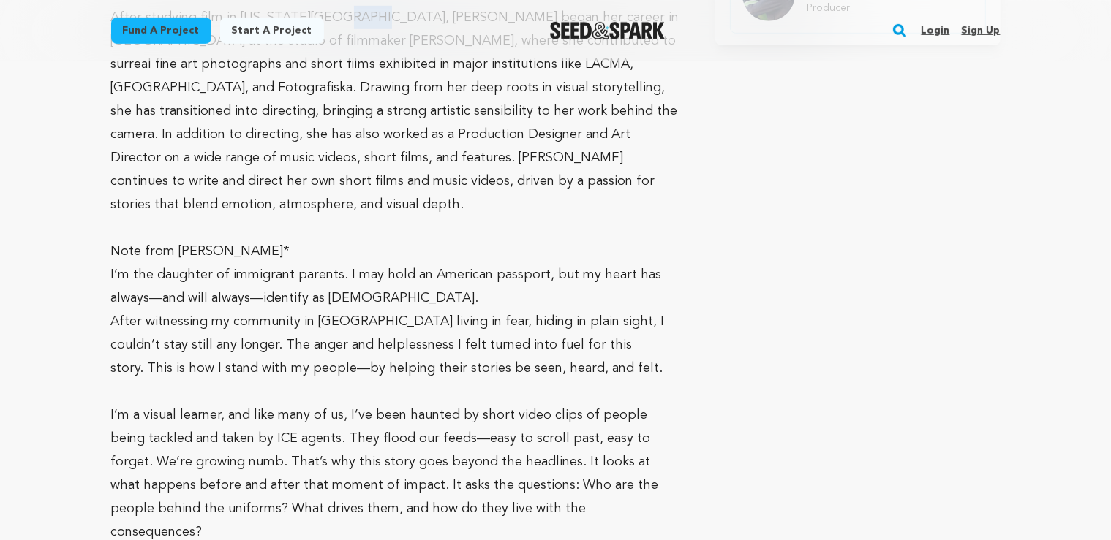
scroll to position [1081, 0]
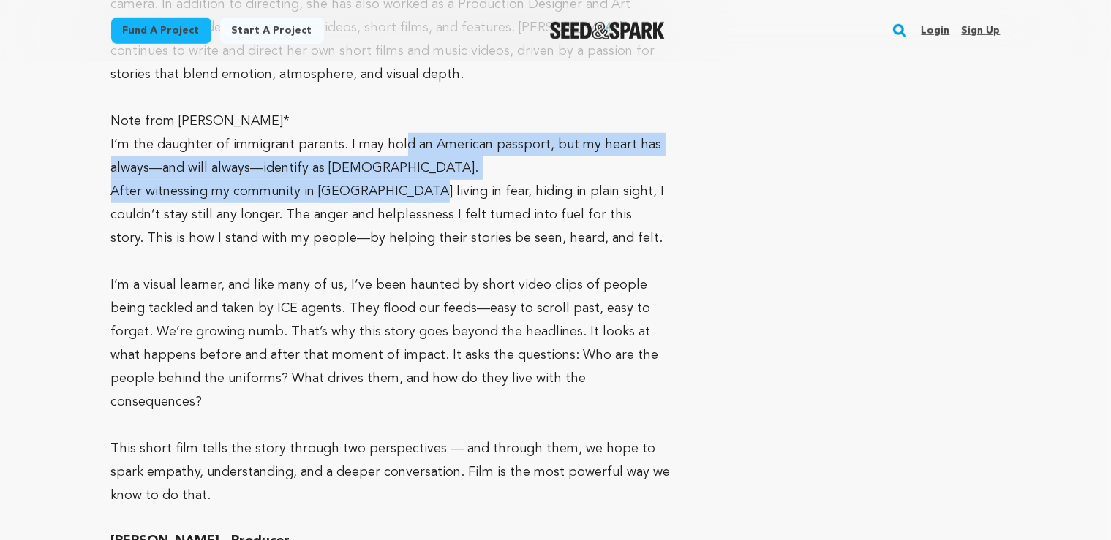
drag, startPoint x: 395, startPoint y: 123, endPoint x: 402, endPoint y: 157, distance: 35.1
click at [402, 157] on div "Marië Ramos - Writer, Director After studying film in New York City, Marië bega…" at bounding box center [396, 506] width 570 height 1349
click at [324, 180] on p "After witnessing my community in Los Angeles living in fear, hiding in plain si…" at bounding box center [396, 215] width 570 height 70
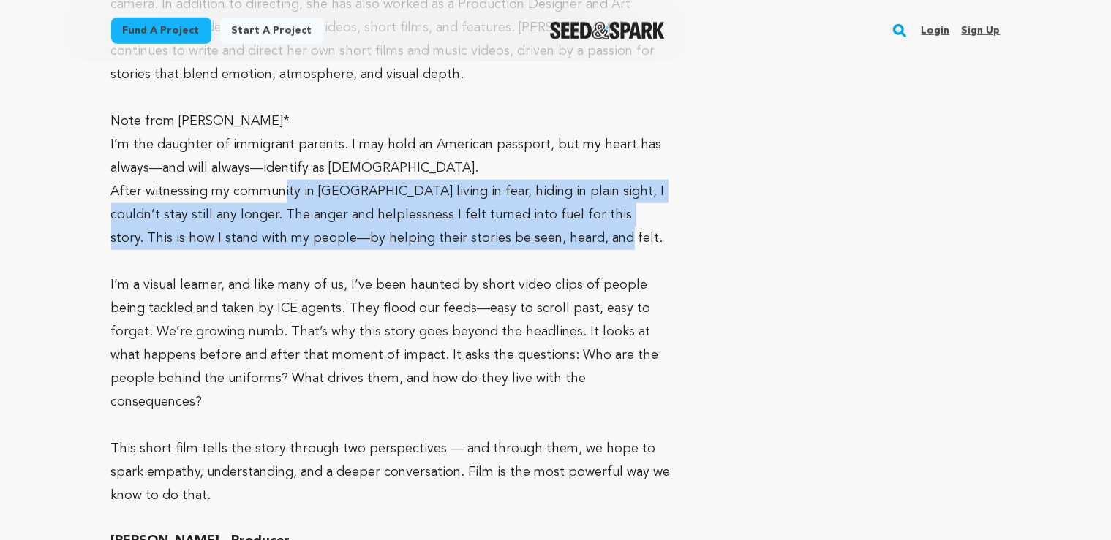
drag, startPoint x: 282, startPoint y: 168, endPoint x: 535, endPoint y: 215, distance: 257.3
click at [535, 215] on p "After witnessing my community in Los Angeles living in fear, hiding in plain si…" at bounding box center [396, 215] width 570 height 70
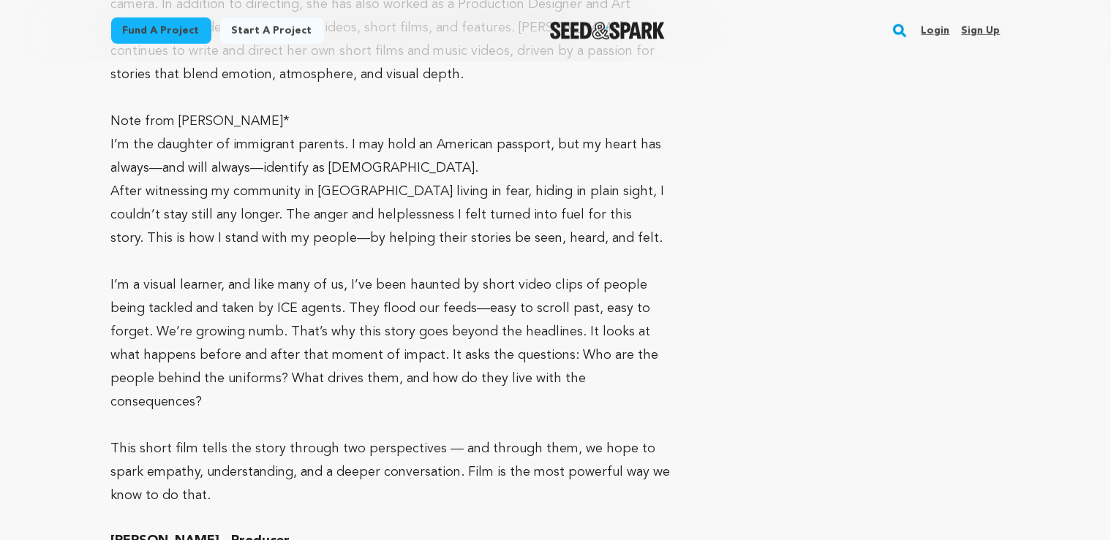
click at [535, 215] on p "After witnessing my community in Los Angeles living in fear, hiding in plain si…" at bounding box center [396, 215] width 570 height 70
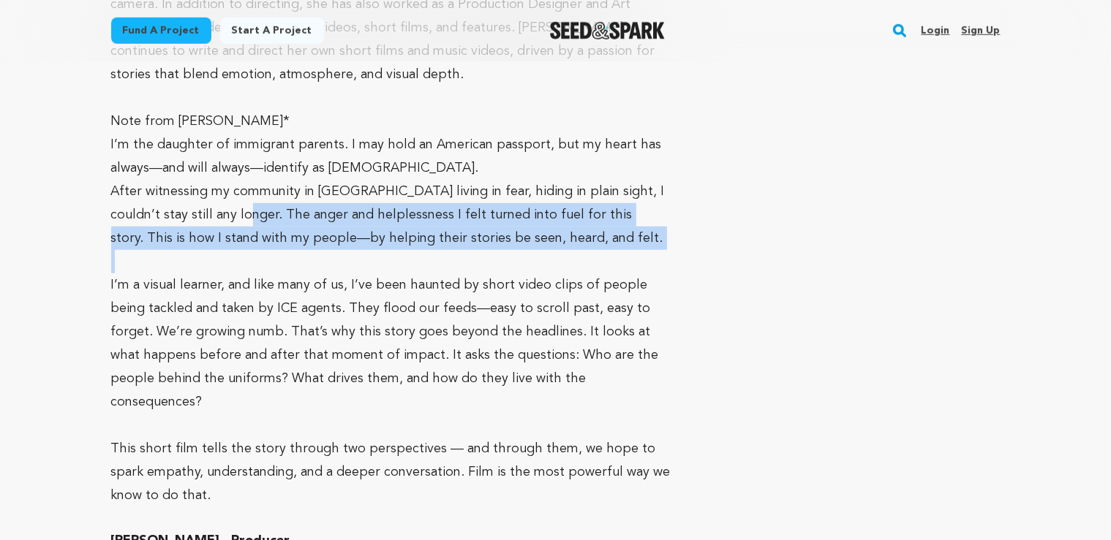
drag, startPoint x: 206, startPoint y: 195, endPoint x: 551, endPoint y: 228, distance: 346.8
click at [551, 228] on div "Marië Ramos - Writer, Director After studying film in New York City, Marië bega…" at bounding box center [396, 506] width 570 height 1349
click at [543, 220] on p "After witnessing my community in Los Angeles living in fear, hiding in plain si…" at bounding box center [396, 215] width 570 height 70
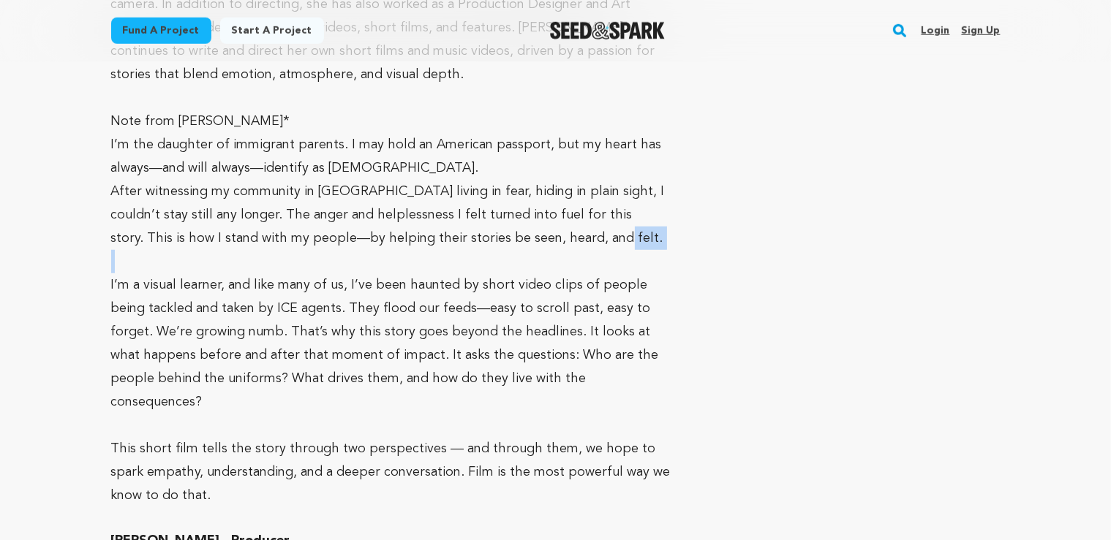
drag, startPoint x: 551, startPoint y: 215, endPoint x: 480, endPoint y: 227, distance: 71.9
click at [480, 227] on div "Marië Ramos - Writer, Director After studying film in New York City, Marië bega…" at bounding box center [396, 506] width 570 height 1349
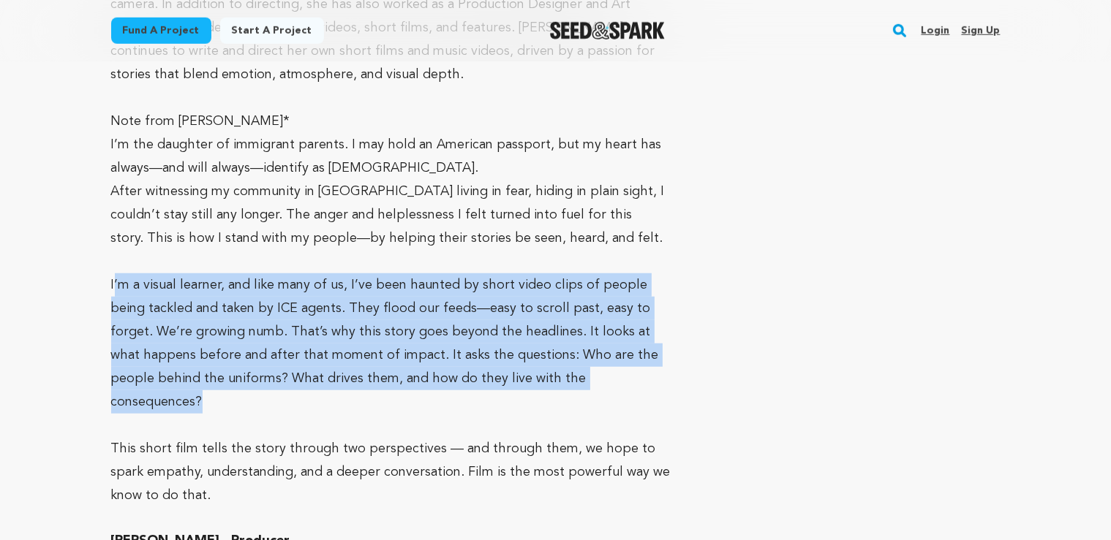
drag, startPoint x: 116, startPoint y: 259, endPoint x: 638, endPoint y: 355, distance: 531.0
click at [638, 355] on p "I’m a visual learner, and like many of us, I’ve been haunted by short video cli…" at bounding box center [396, 344] width 570 height 140
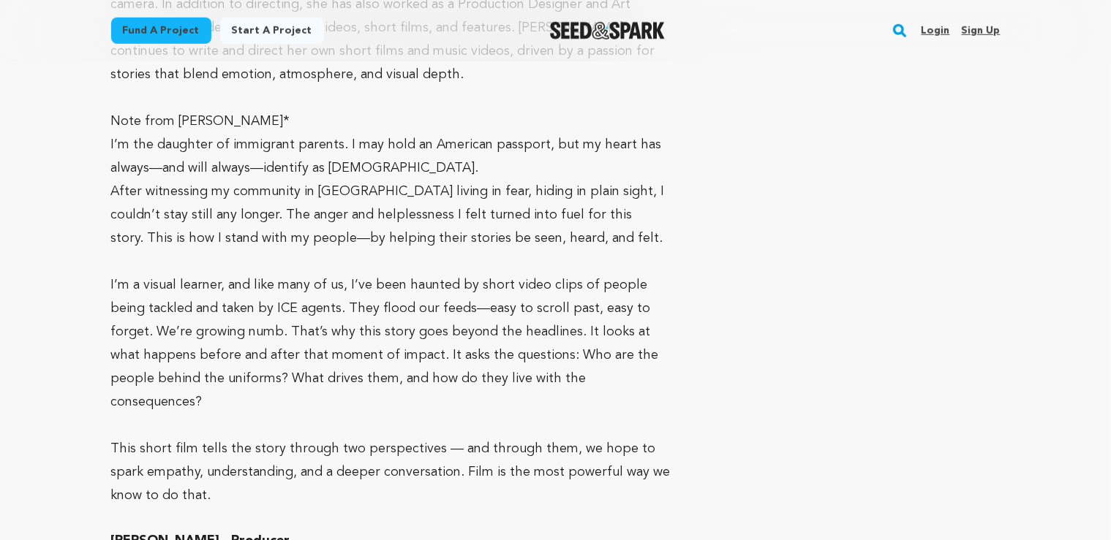
click at [638, 355] on p "I’m a visual learner, and like many of us, I’ve been haunted by short video cli…" at bounding box center [396, 344] width 570 height 140
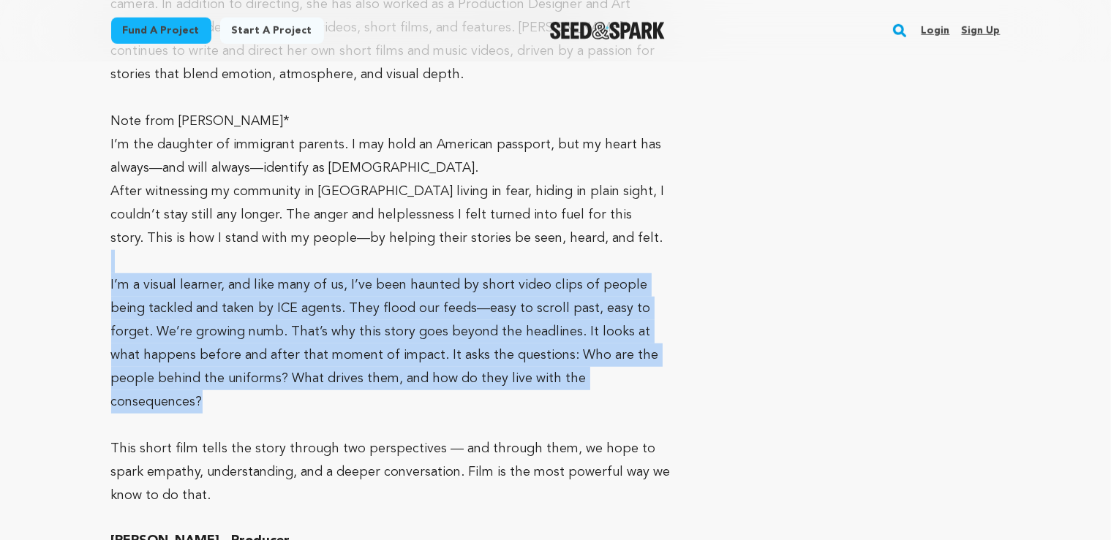
drag, startPoint x: 580, startPoint y: 350, endPoint x: 22, endPoint y: 247, distance: 567.3
click at [22, 247] on main "Fund a project Start a project Search Login Sign up Start a project" at bounding box center [555, 255] width 1111 height 2672
click at [197, 315] on p "I’m a visual learner, and like many of us, I’ve been haunted by short video cli…" at bounding box center [396, 344] width 570 height 140
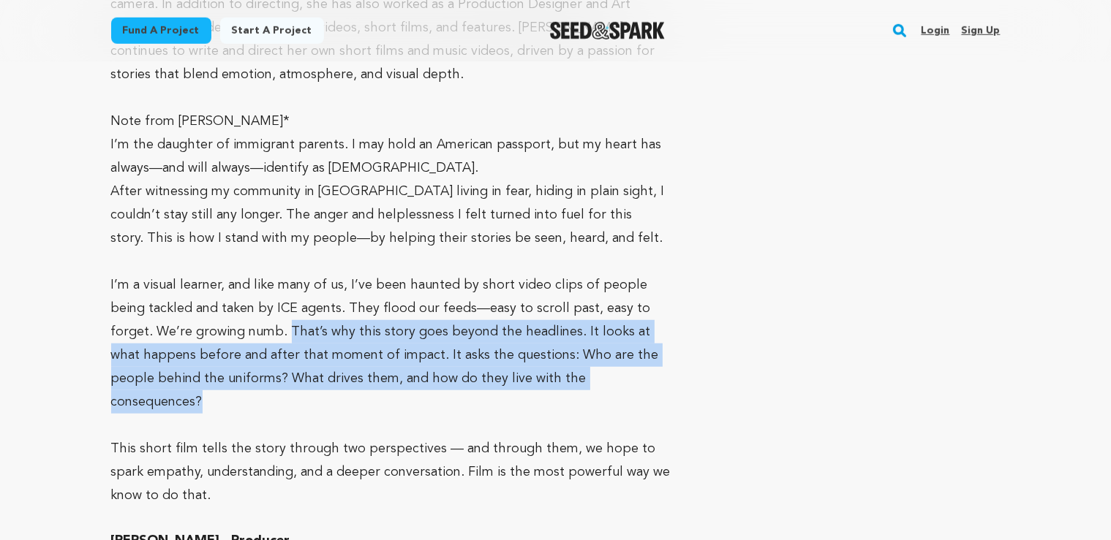
drag, startPoint x: 203, startPoint y: 311, endPoint x: 655, endPoint y: 355, distance: 454.2
click at [655, 355] on p "I’m a visual learner, and like many of us, I’ve been haunted by short video cli…" at bounding box center [396, 344] width 570 height 140
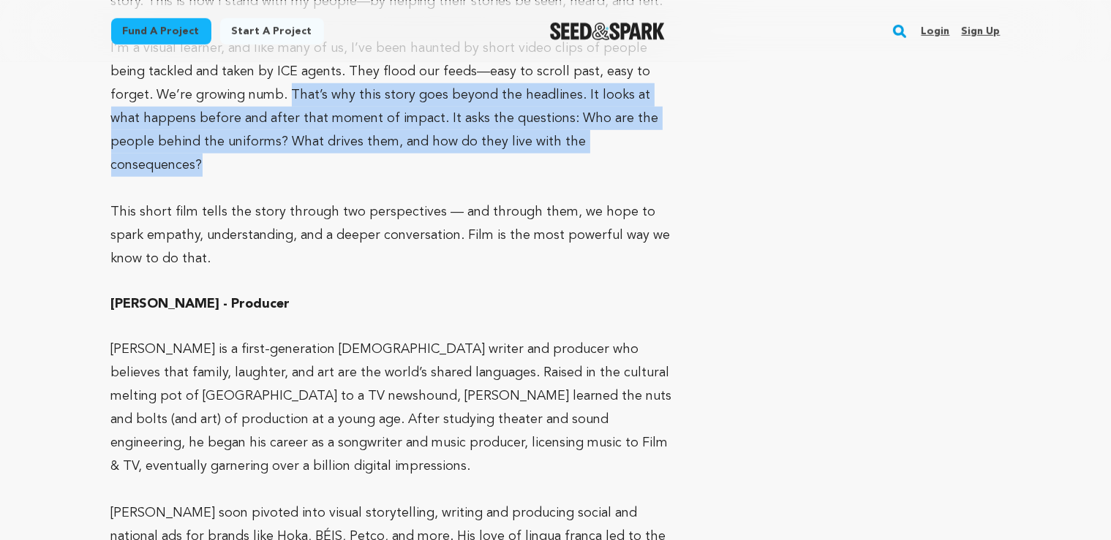
scroll to position [1313, 0]
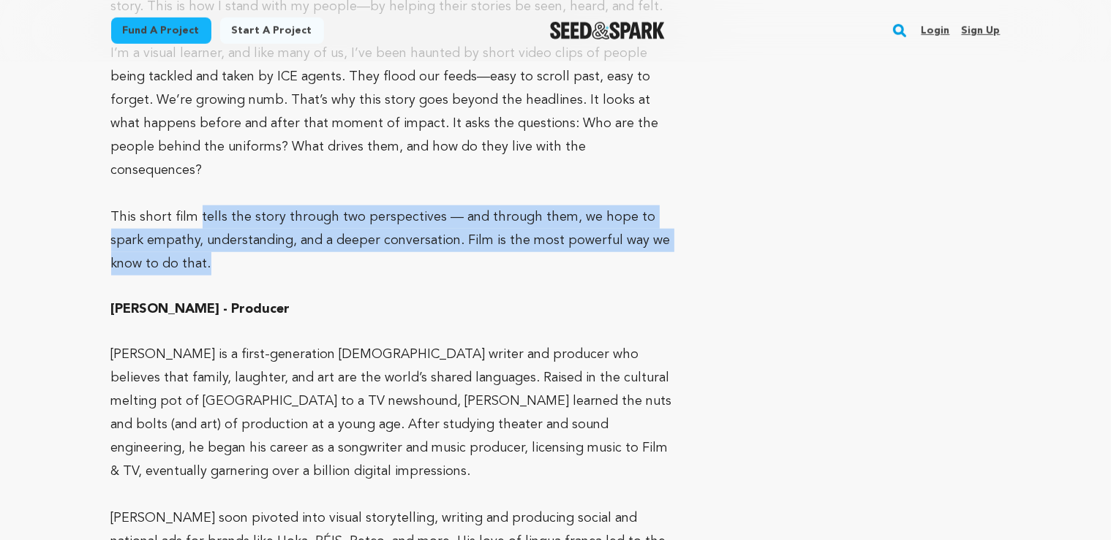
drag, startPoint x: 195, startPoint y: 174, endPoint x: 356, endPoint y: 223, distance: 168.2
click at [356, 223] on p "This short film tells the story through two perspectives — and through them, we…" at bounding box center [396, 241] width 570 height 70
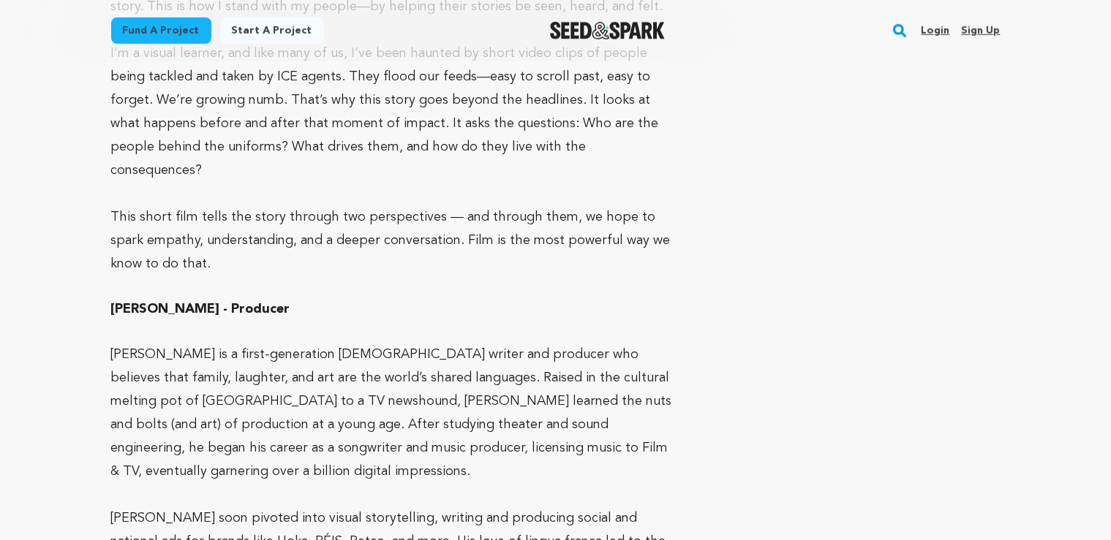
click at [356, 223] on p "This short film tells the story through two perspectives — and through them, we…" at bounding box center [396, 241] width 570 height 70
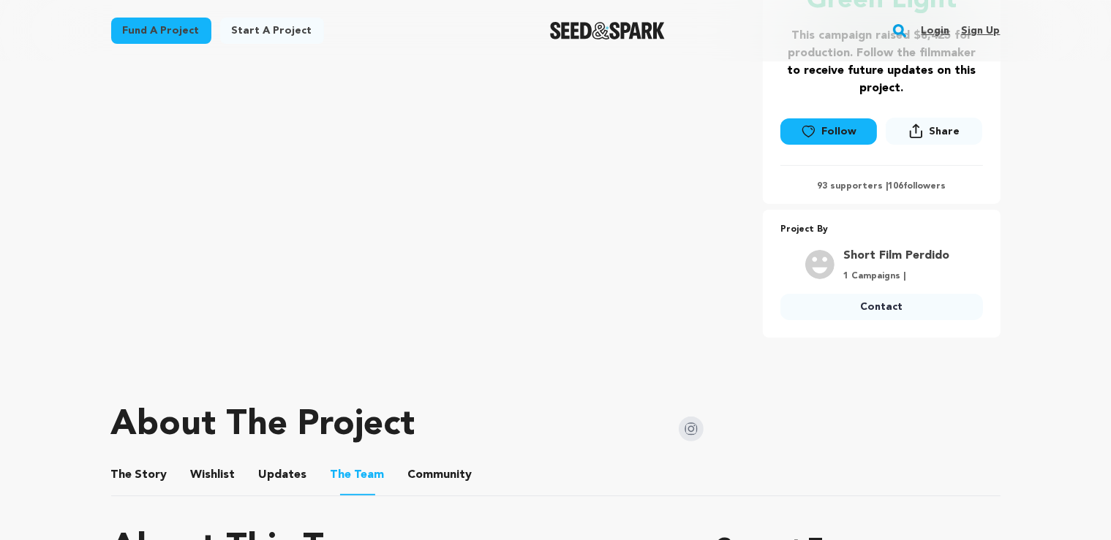
scroll to position [463, 0]
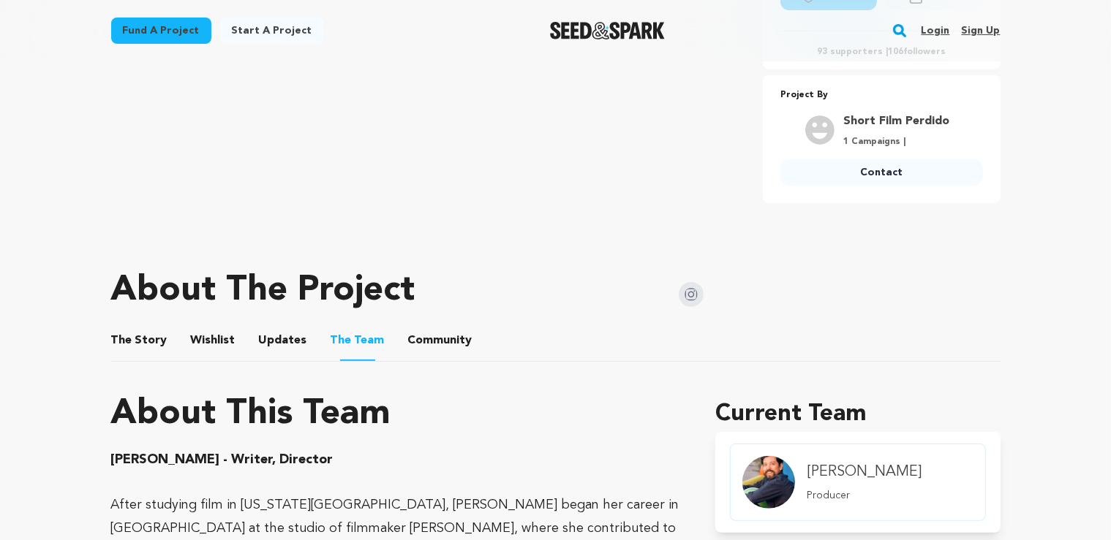
click at [151, 347] on button "The Story" at bounding box center [138, 343] width 35 height 35
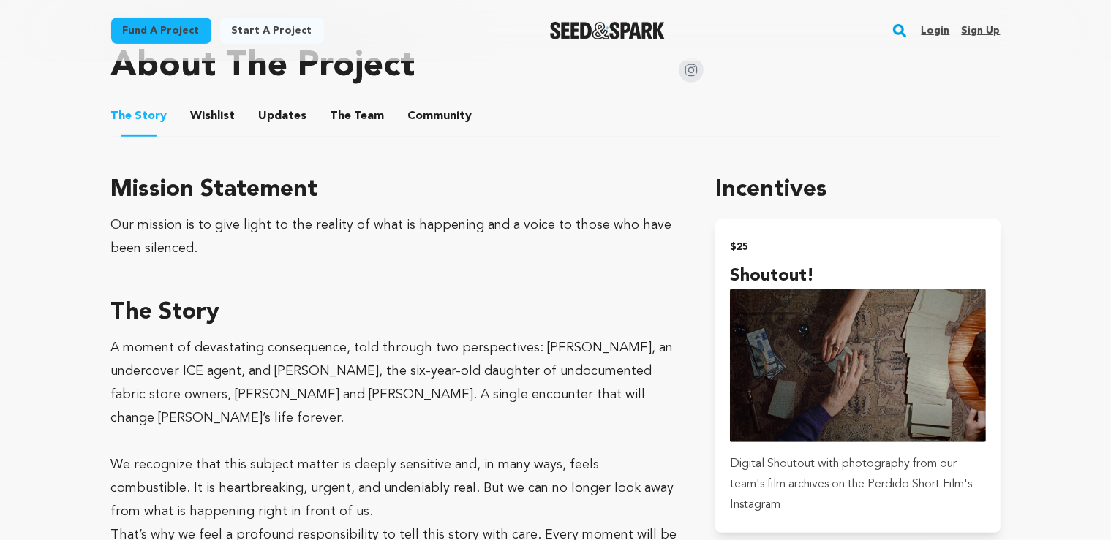
scroll to position [695, 0]
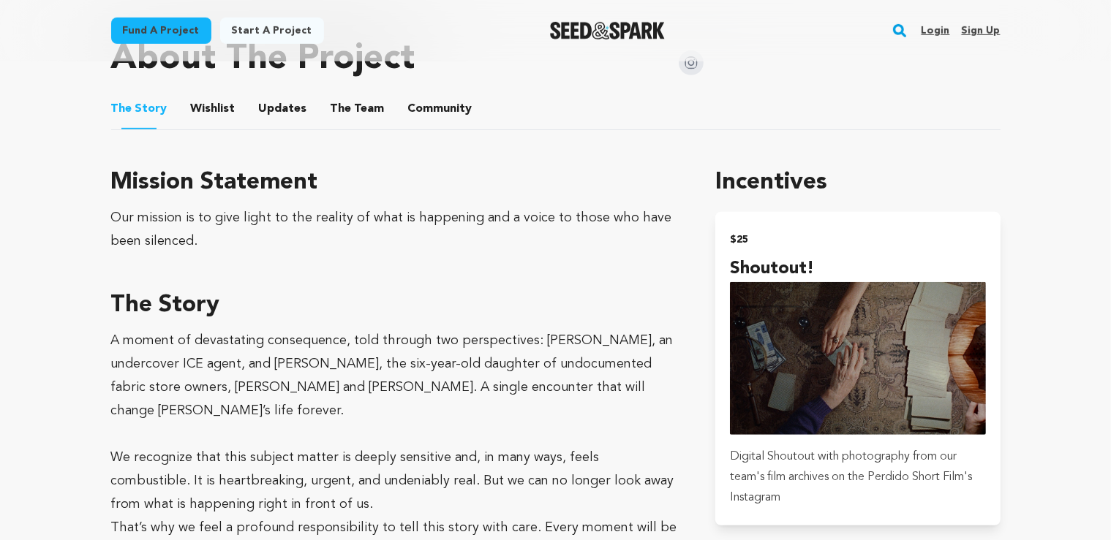
click at [344, 118] on button "The Team" at bounding box center [357, 111] width 35 height 35
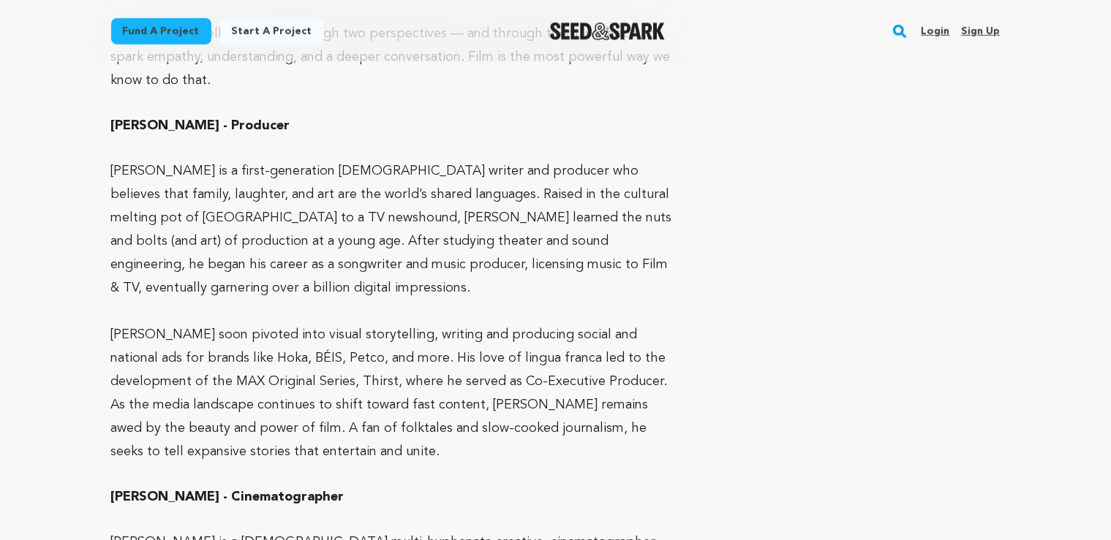
scroll to position [1699, 0]
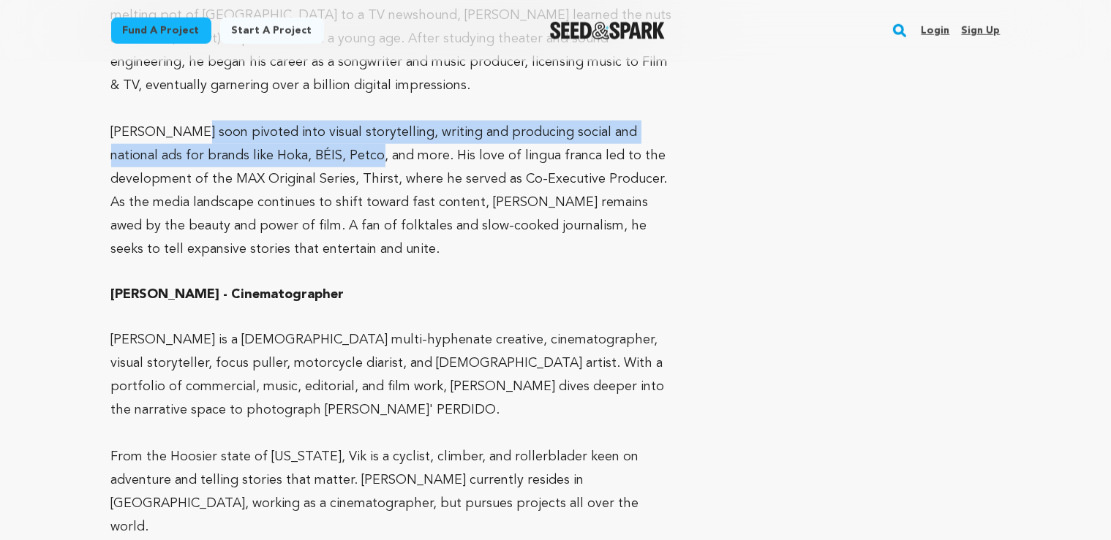
drag, startPoint x: 190, startPoint y: 80, endPoint x: 344, endPoint y: 105, distance: 155.6
click at [344, 121] on p "Ken soon pivoted into visual storytelling, writing and producing social and nat…" at bounding box center [396, 191] width 570 height 140
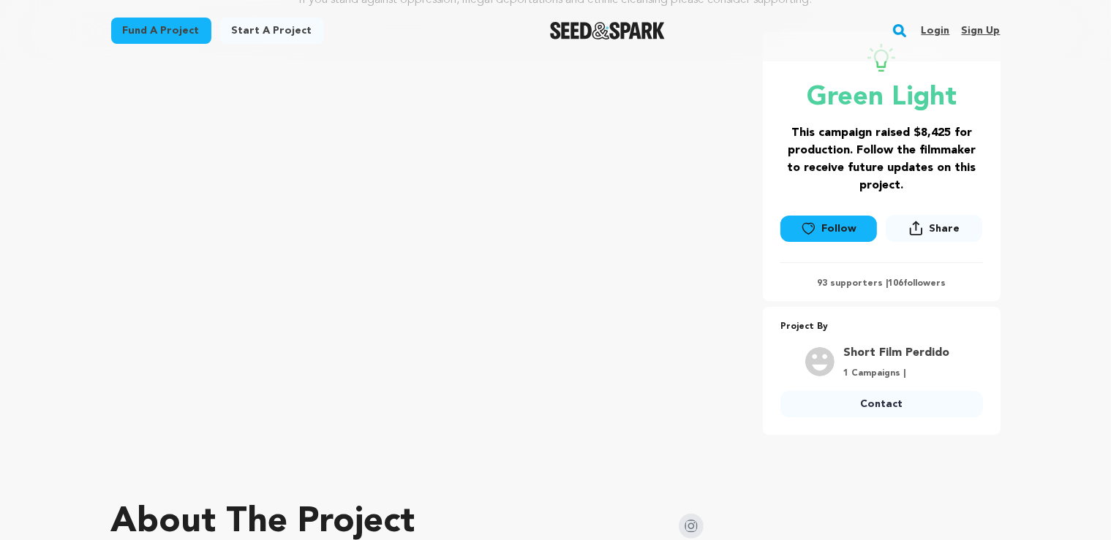
scroll to position [0, 0]
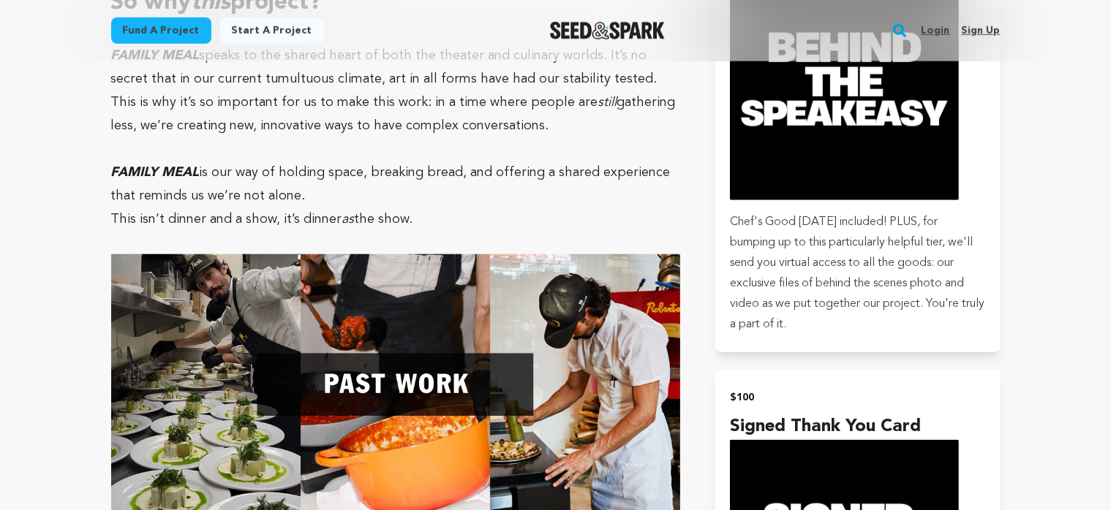
scroll to position [1390, 0]
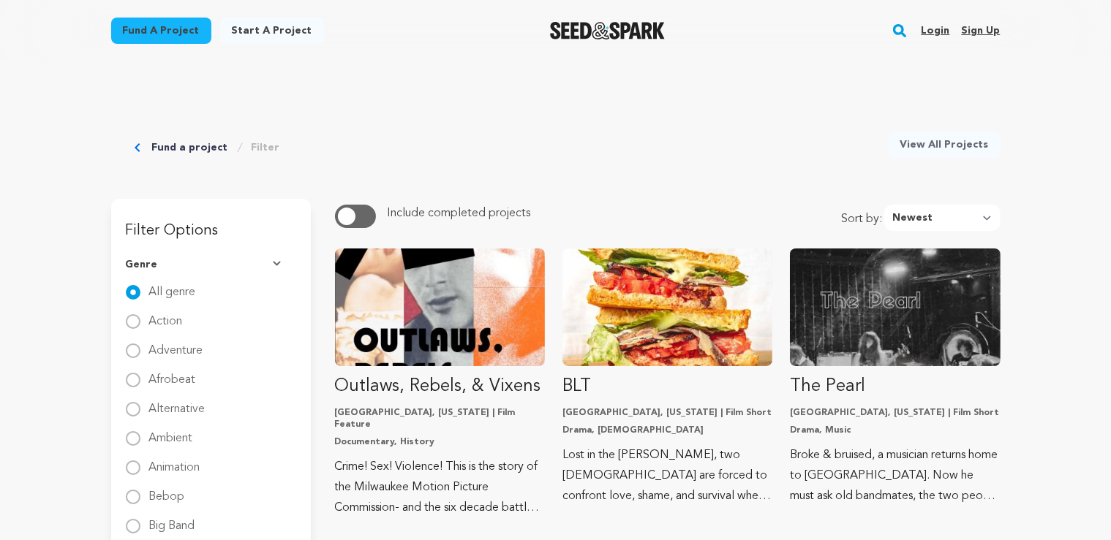
click at [380, 224] on div "Exclude completed projects Include completed projects" at bounding box center [494, 216] width 318 height 23
click at [367, 219] on button "button" at bounding box center [355, 216] width 41 height 23
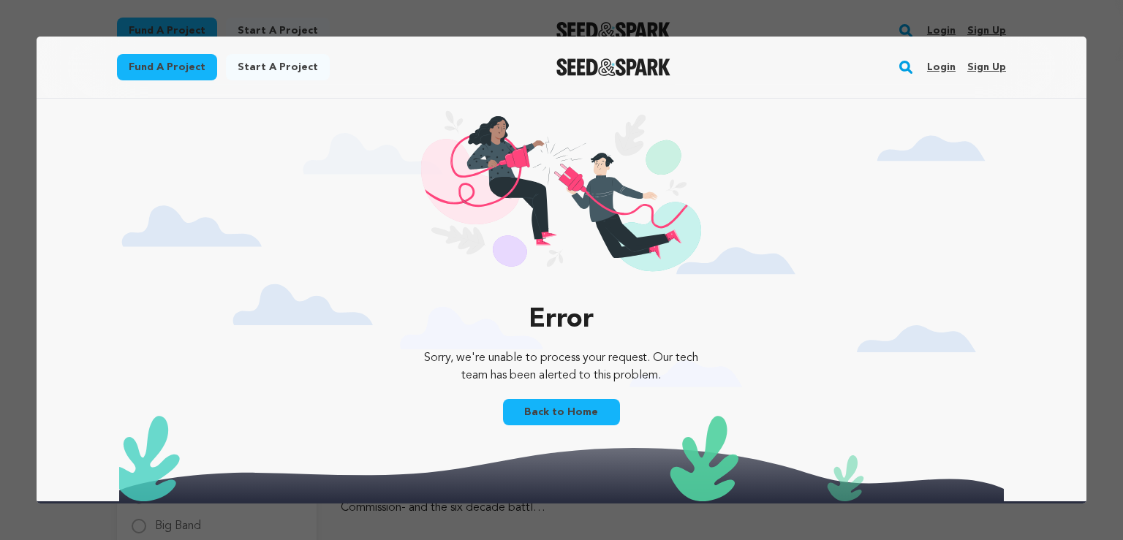
click at [678, 4] on div at bounding box center [561, 270] width 1123 height 540
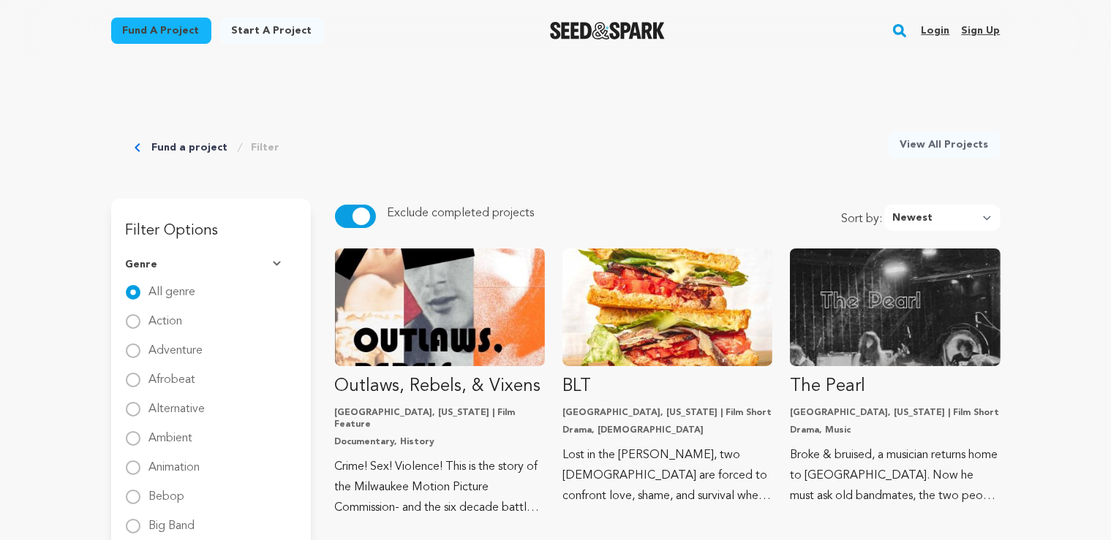
click at [342, 228] on div "Exclude completed projects Include completed projects" at bounding box center [494, 218] width 318 height 26
click at [352, 222] on button "button" at bounding box center [355, 216] width 41 height 23
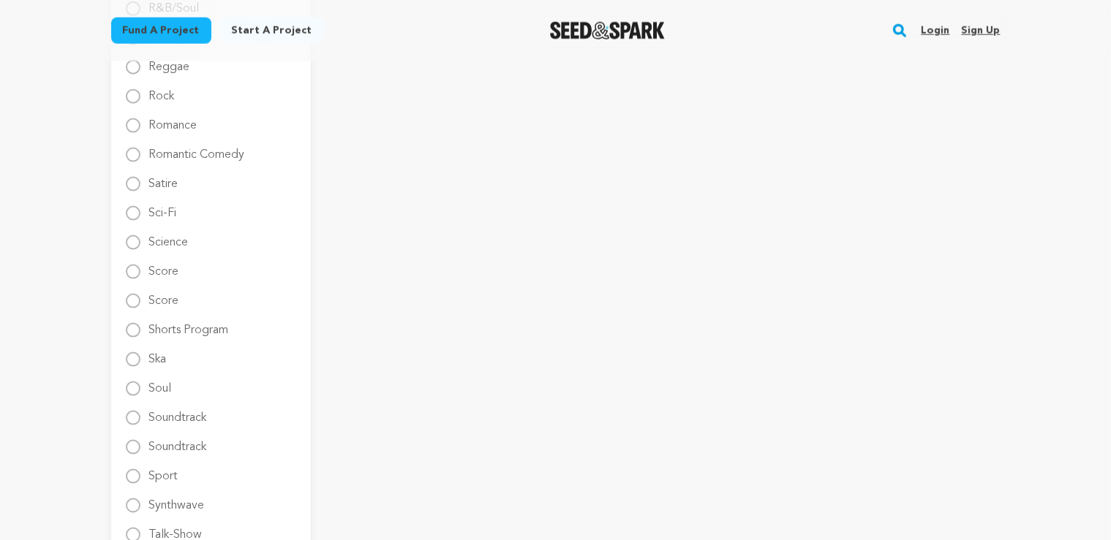
scroll to position [2215, 0]
